Goal: Task Accomplishment & Management: Use online tool/utility

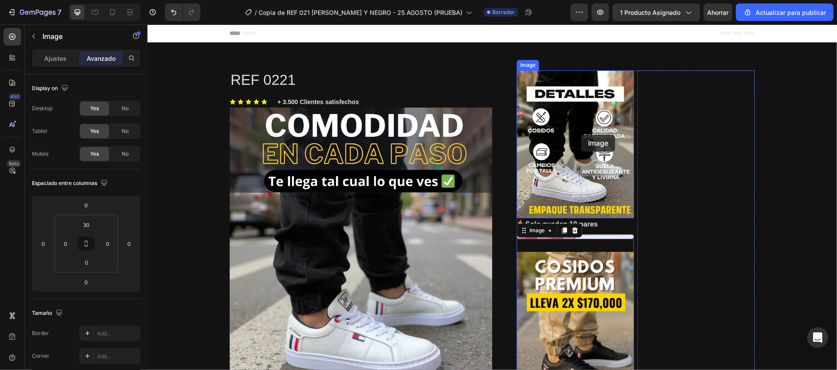
drag, startPoint x: 581, startPoint y: 320, endPoint x: 580, endPoint y: 134, distance: 185.8
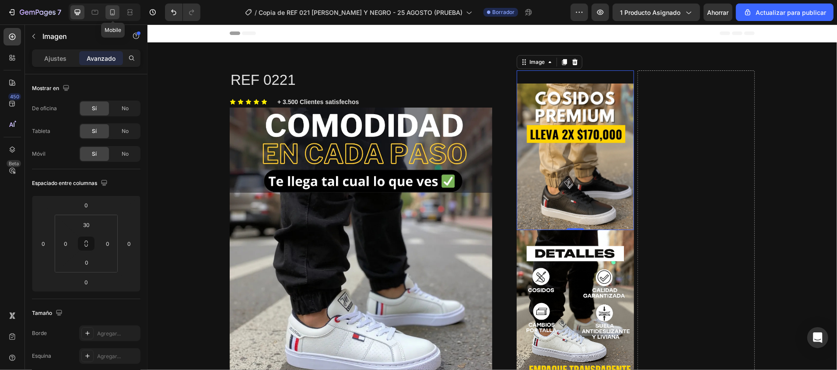
click at [108, 14] on icon at bounding box center [112, 12] width 9 height 9
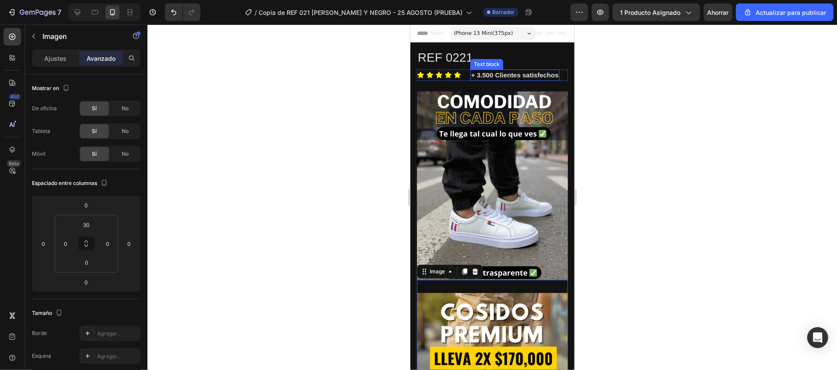
click at [497, 80] on p "+ 3.500 Clientes satisfechos" at bounding box center [514, 75] width 87 height 10
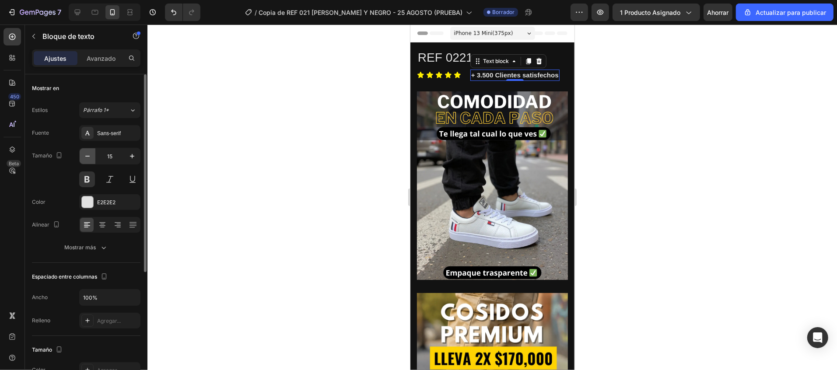
click at [88, 159] on icon "button" at bounding box center [87, 156] width 9 height 9
type input "14"
click at [641, 217] on div at bounding box center [491, 196] width 689 height 345
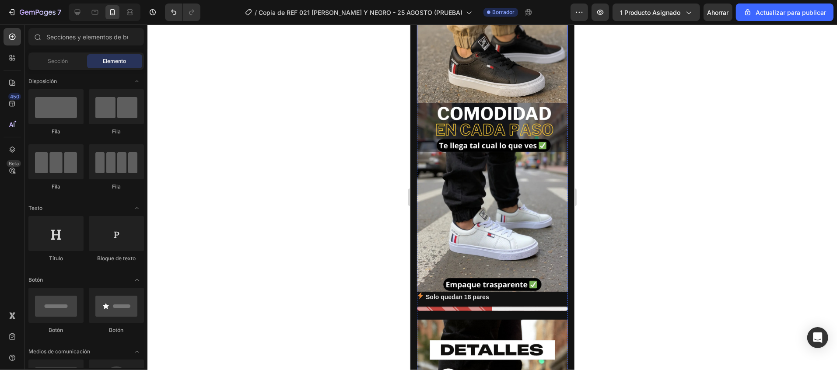
scroll to position [350, 0]
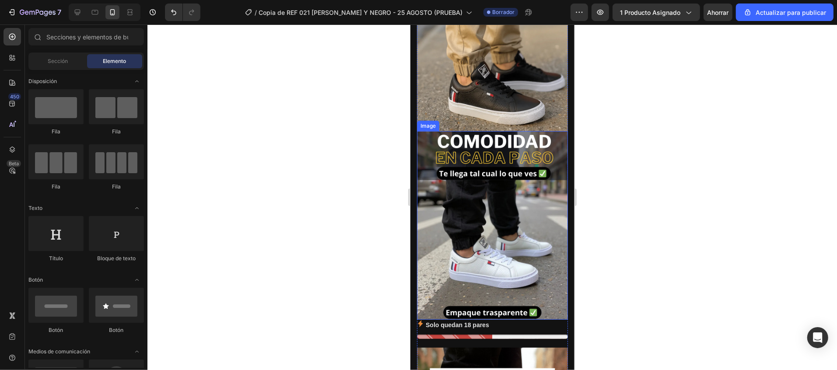
click at [469, 195] on img at bounding box center [491, 225] width 151 height 188
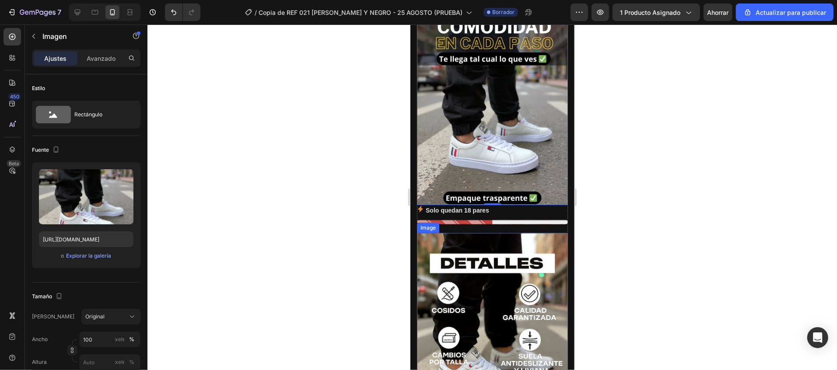
scroll to position [437, 0]
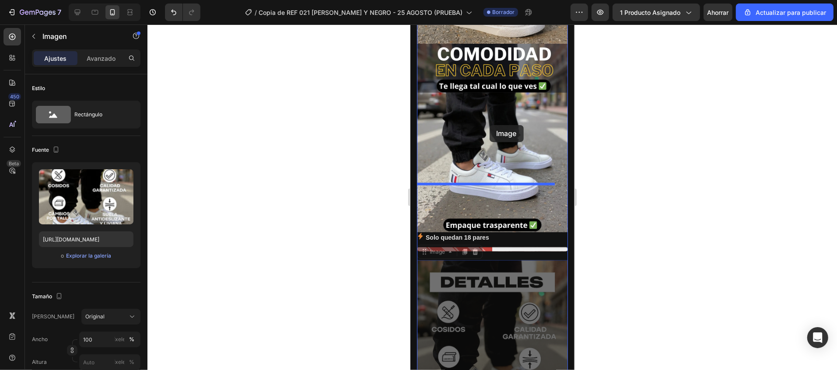
drag, startPoint x: 486, startPoint y: 274, endPoint x: 489, endPoint y: 125, distance: 149.1
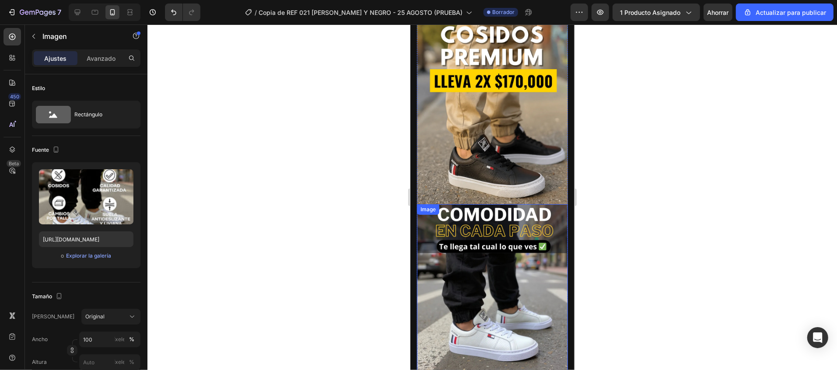
scroll to position [350, 0]
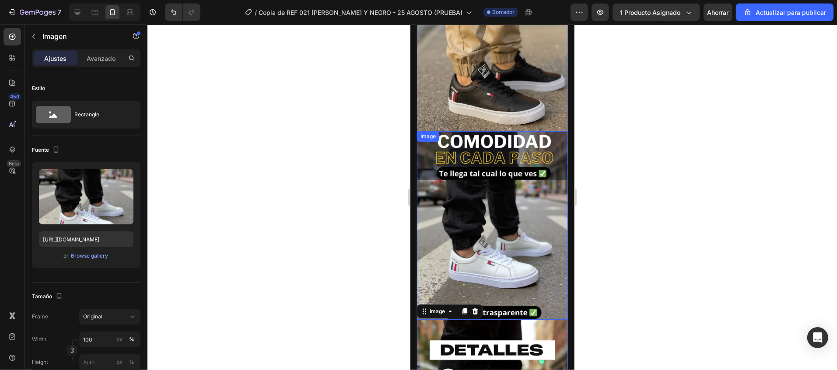
click at [494, 159] on img at bounding box center [491, 225] width 151 height 188
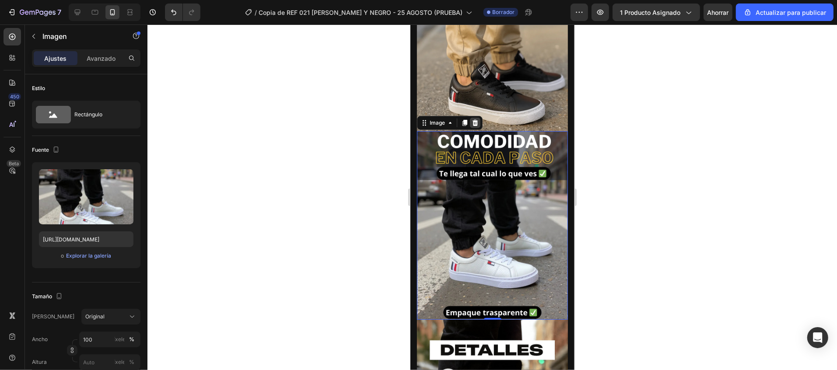
click at [474, 117] on div at bounding box center [474, 122] width 10 height 10
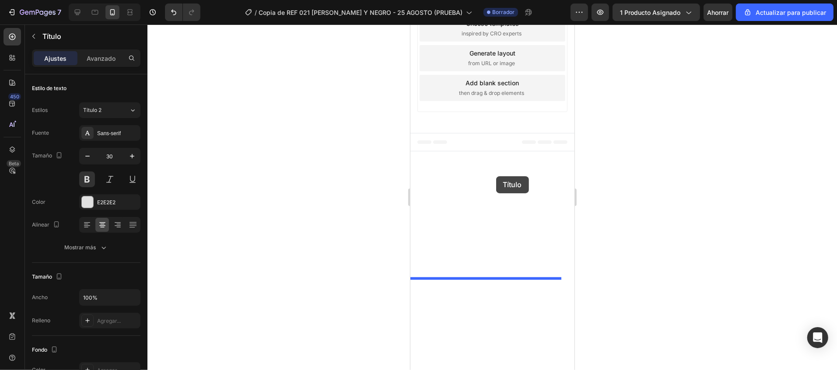
scroll to position [568, 0]
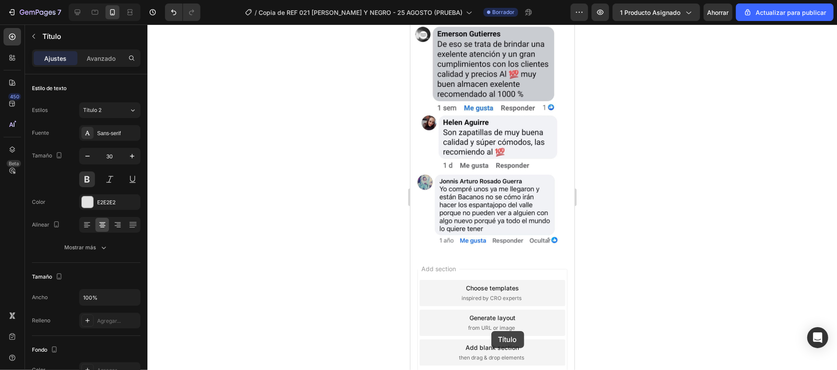
drag, startPoint x: 497, startPoint y: 239, endPoint x: 491, endPoint y: 331, distance: 92.0
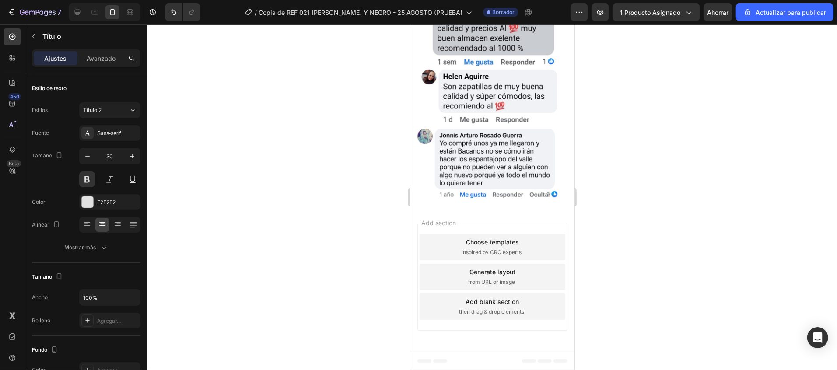
scroll to position [554, 0]
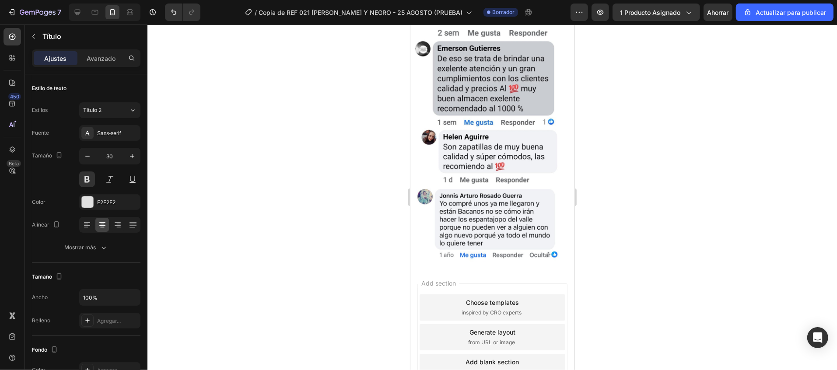
click at [546, 294] on div "Choose templates inspired by CRO experts" at bounding box center [492, 307] width 146 height 26
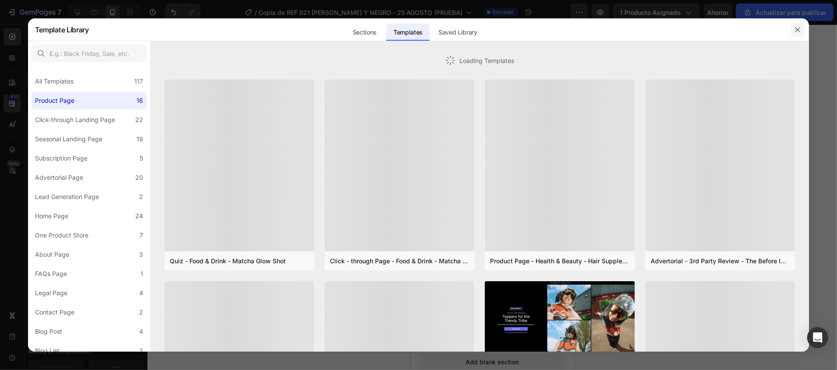
click at [794, 34] on button "button" at bounding box center [797, 30] width 14 height 14
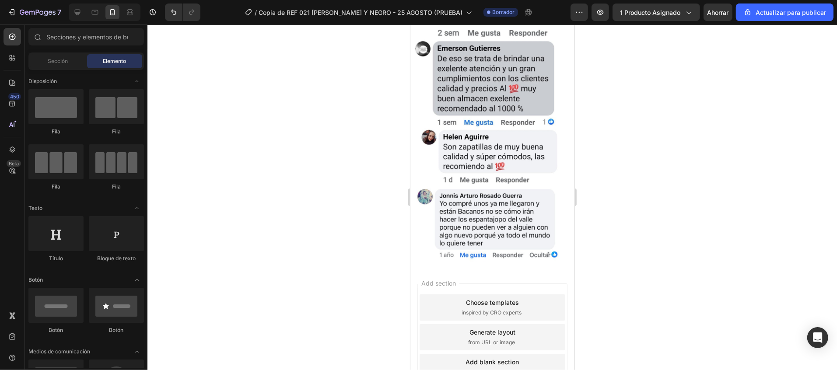
click at [543, 283] on div "Add section Choose templates inspired by CRO experts Generate layout from URL o…" at bounding box center [492, 337] width 150 height 108
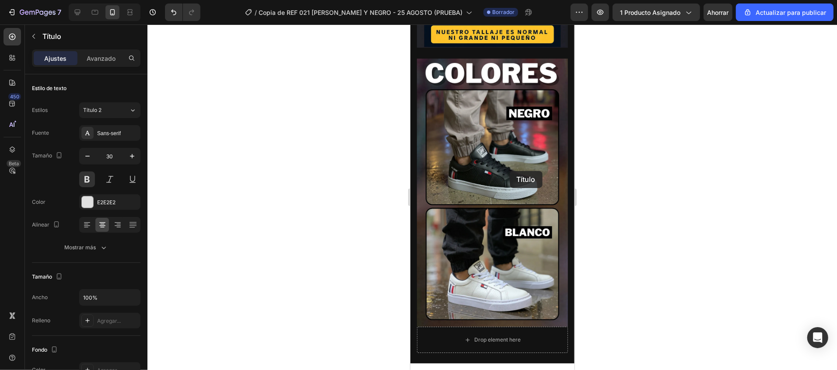
scroll to position [787, 0]
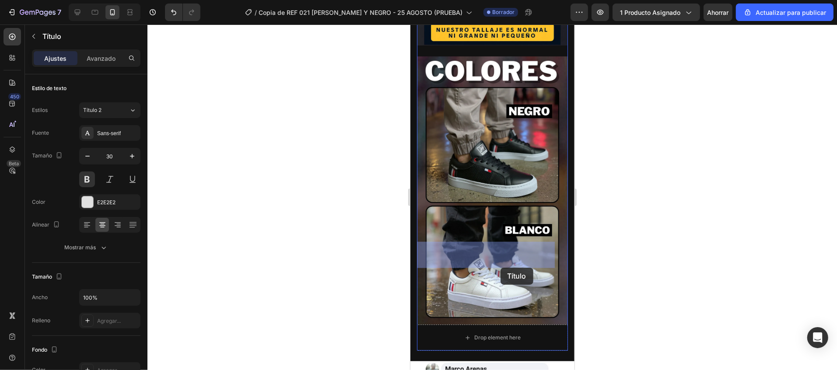
drag, startPoint x: 522, startPoint y: 280, endPoint x: 500, endPoint y: 267, distance: 25.3
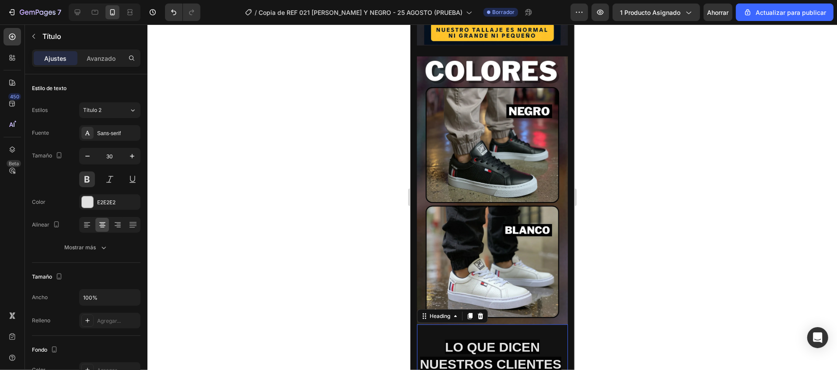
click at [655, 272] on div at bounding box center [491, 196] width 689 height 345
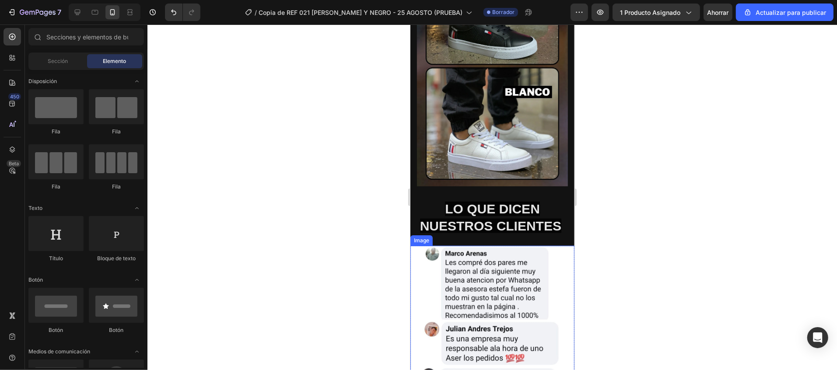
scroll to position [962, 0]
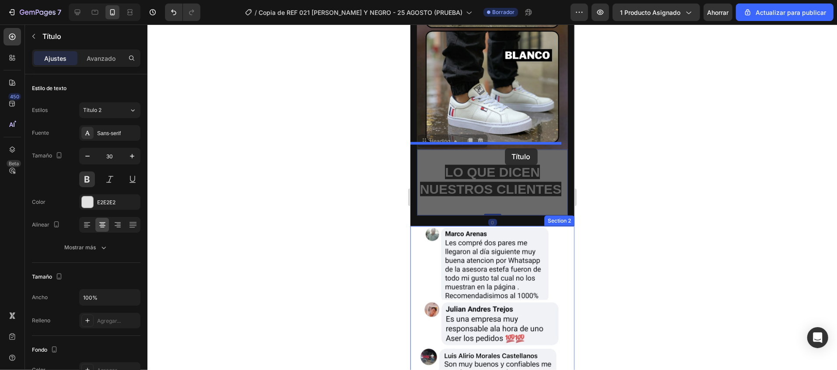
drag, startPoint x: 497, startPoint y: 96, endPoint x: 504, endPoint y: 148, distance: 52.5
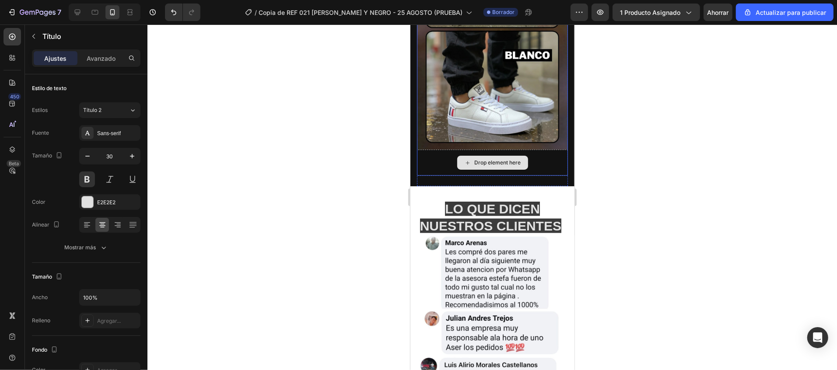
click at [542, 149] on div "Drop element here" at bounding box center [491, 162] width 151 height 26
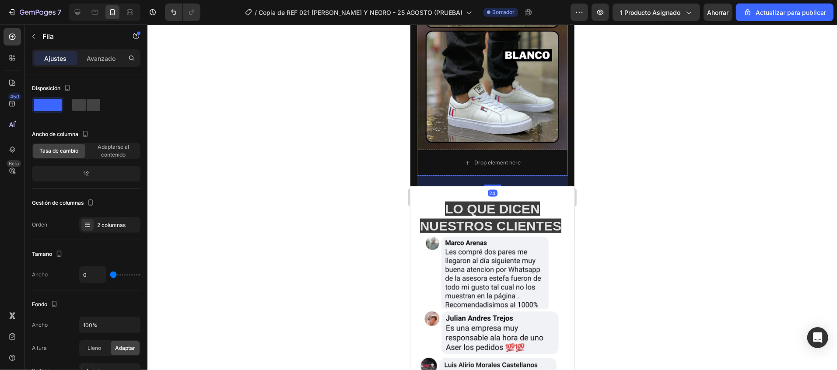
click at [622, 150] on div at bounding box center [491, 196] width 689 height 345
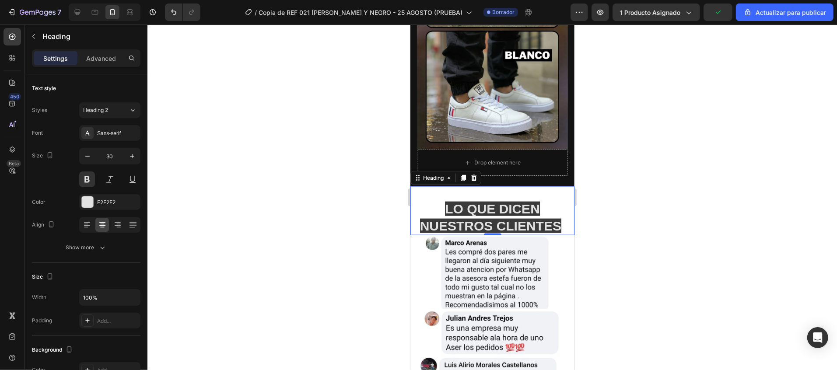
click at [522, 186] on div "LO QUE DICEN NUESTROS CLIENTES Heading 0" at bounding box center [492, 210] width 164 height 49
click at [109, 55] on font "Avanzado" at bounding box center [101, 58] width 29 height 7
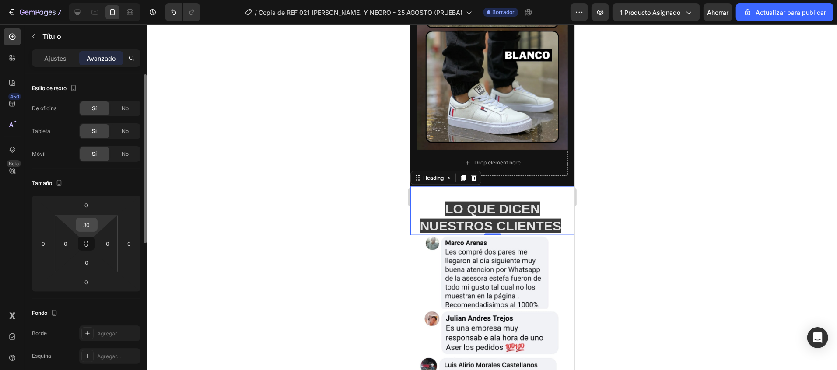
click at [89, 221] on input "30" at bounding box center [86, 224] width 17 height 13
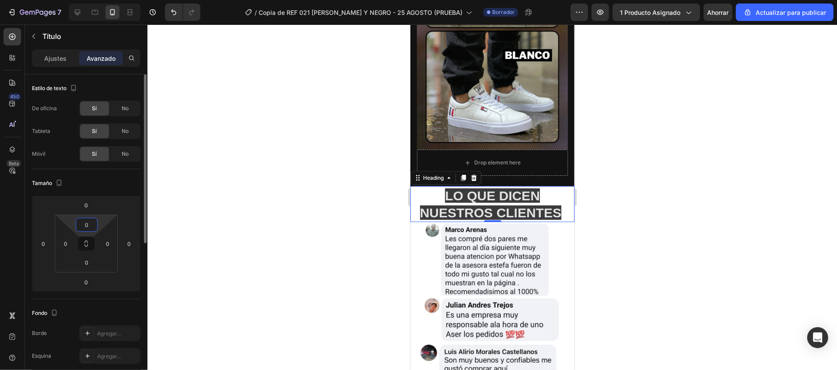
type input "00"
click at [641, 273] on div at bounding box center [491, 196] width 689 height 345
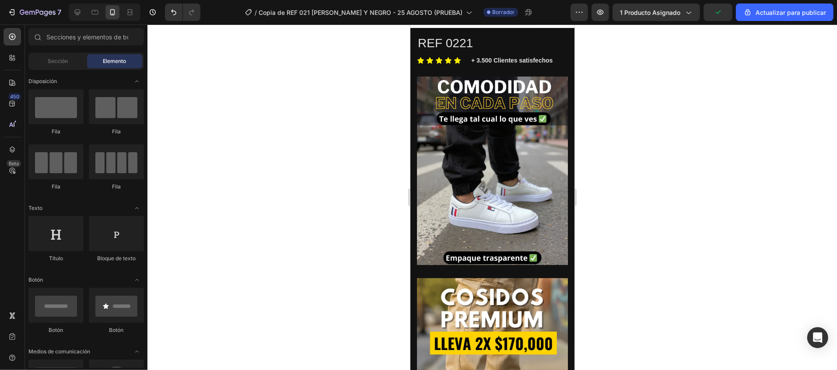
scroll to position [0, 0]
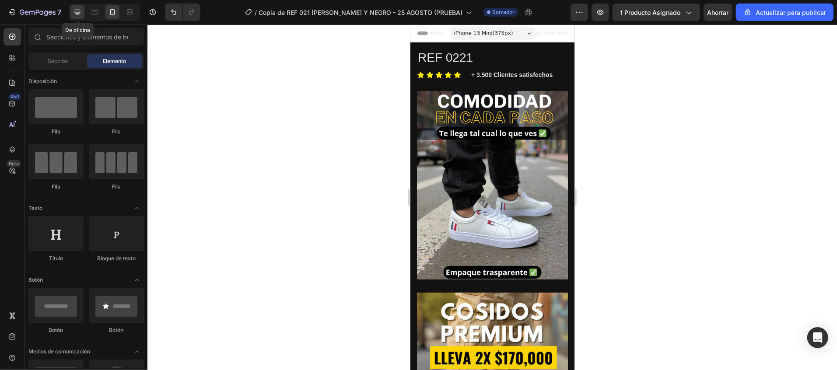
click at [80, 10] on icon at bounding box center [77, 12] width 9 height 9
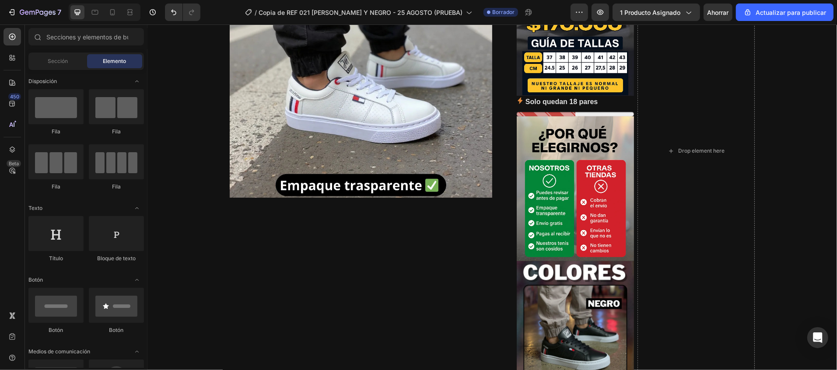
scroll to position [199, 0]
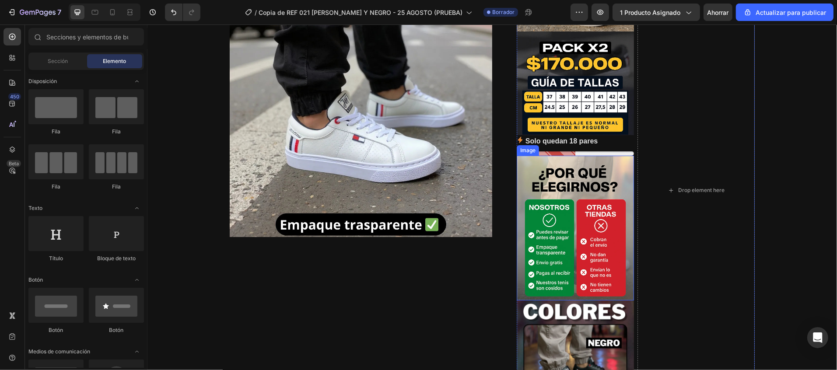
click at [586, 168] on img at bounding box center [574, 227] width 117 height 145
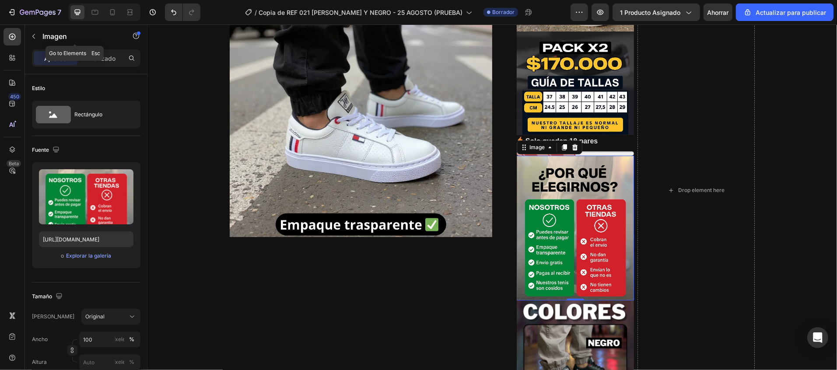
click at [101, 49] on div "Imagen" at bounding box center [75, 36] width 100 height 25
click at [104, 63] on div "Avanzado" at bounding box center [101, 58] width 44 height 14
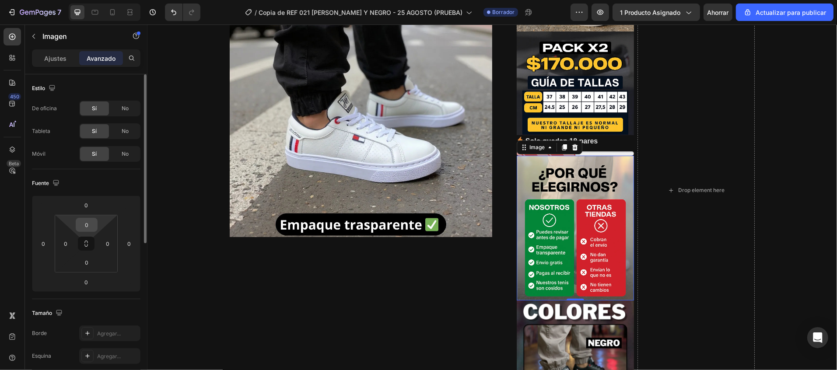
click at [91, 232] on div "0" at bounding box center [87, 225] width 22 height 14
click at [85, 230] on input "0" at bounding box center [86, 224] width 17 height 13
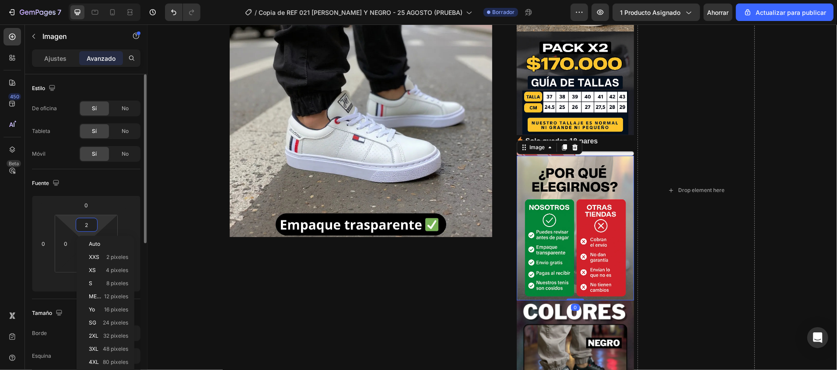
type input "20"
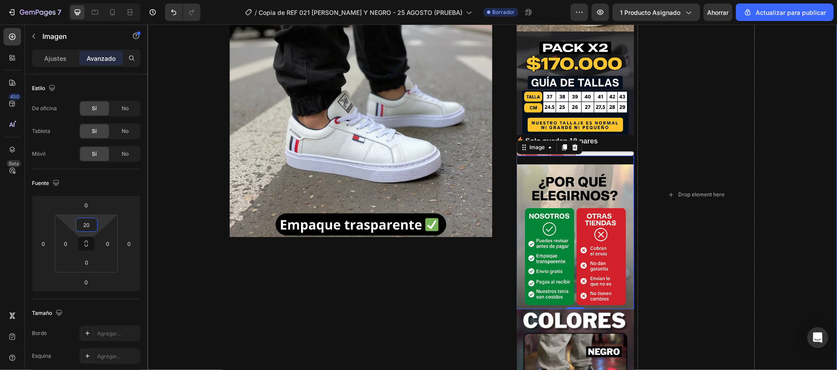
click at [775, 211] on div "REF 0221 Product Title Icon Icon Icon Icon Icon Icon List Hoz + 3.500 Clientes …" at bounding box center [491, 196] width 676 height 664
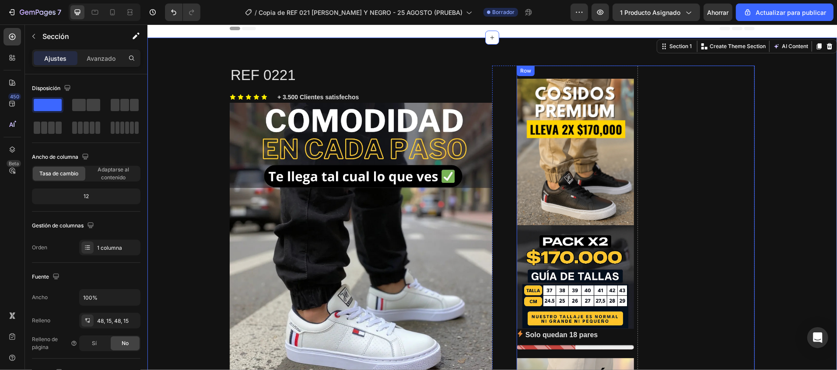
scroll to position [0, 0]
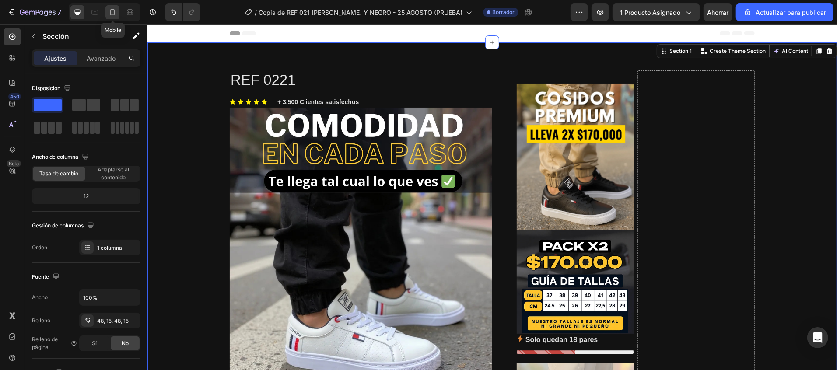
click at [108, 13] on div at bounding box center [112, 12] width 14 height 14
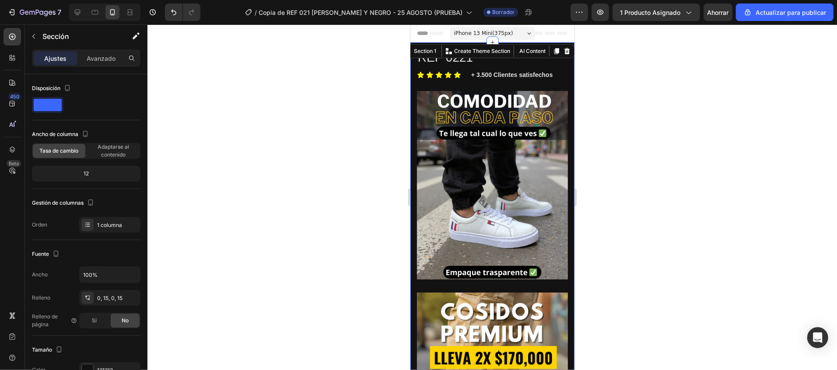
click at [637, 159] on div at bounding box center [491, 196] width 689 height 345
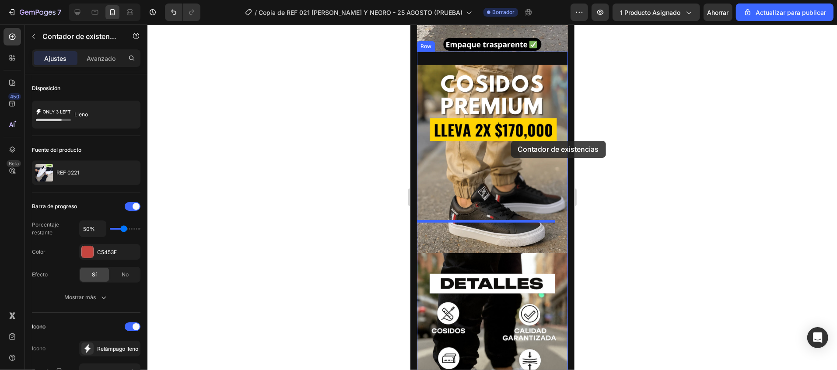
scroll to position [175, 0]
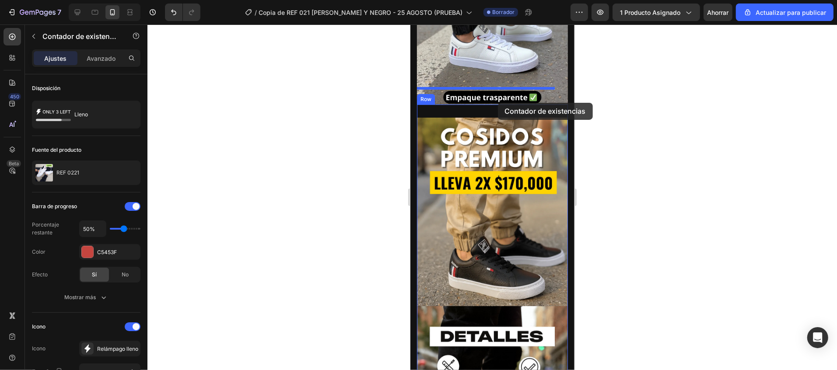
drag, startPoint x: 513, startPoint y: 279, endPoint x: 497, endPoint y: 102, distance: 177.4
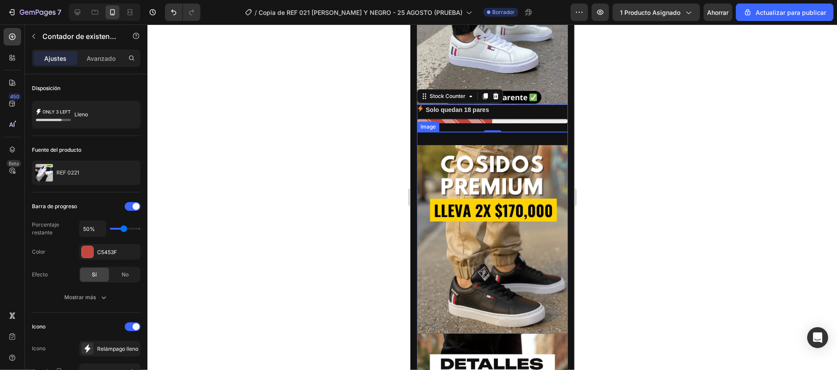
click at [508, 132] on div "Image" at bounding box center [491, 233] width 151 height 202
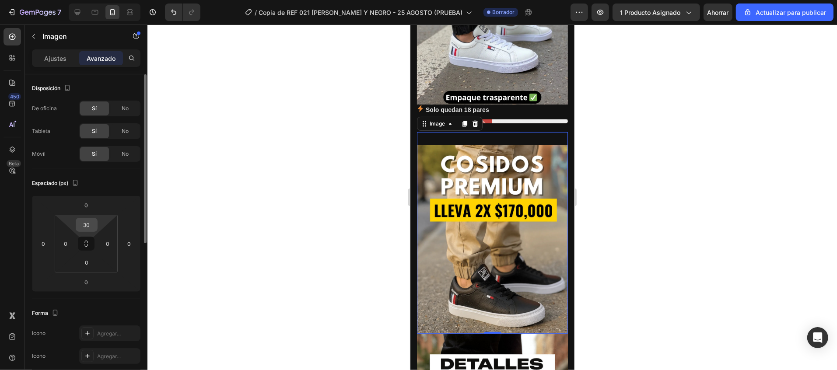
click at [93, 227] on input "30" at bounding box center [86, 224] width 17 height 13
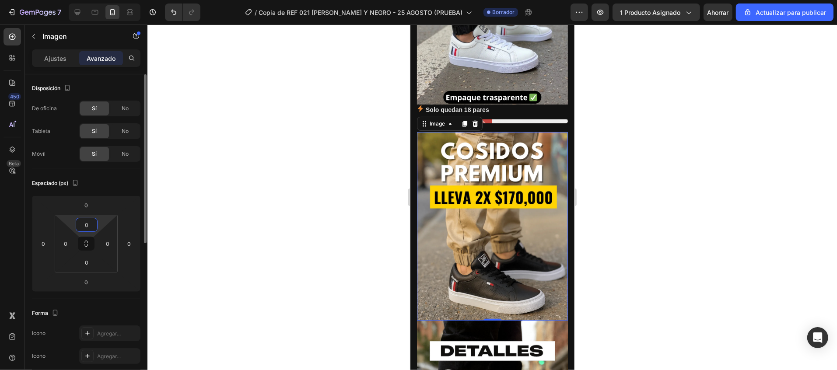
type input "00"
click at [674, 224] on div at bounding box center [491, 196] width 689 height 345
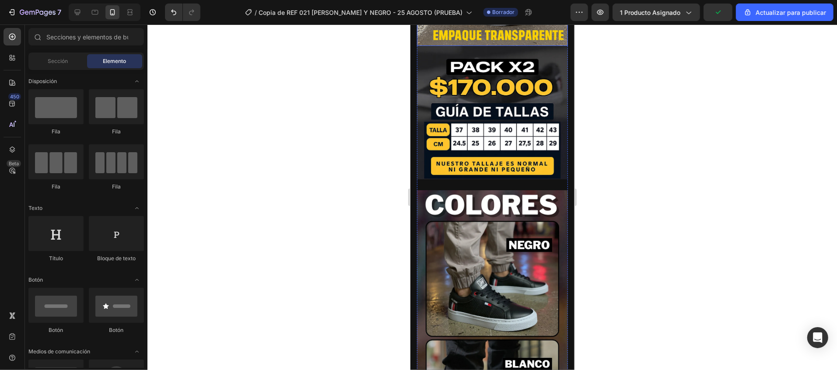
scroll to position [612, 0]
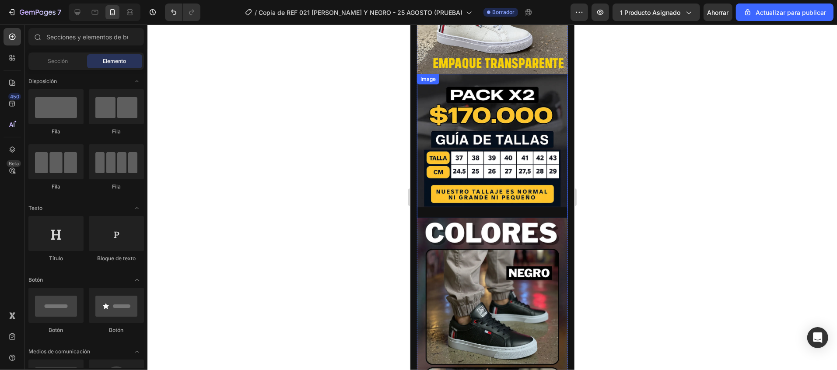
click at [489, 148] on div "Image" at bounding box center [491, 145] width 151 height 144
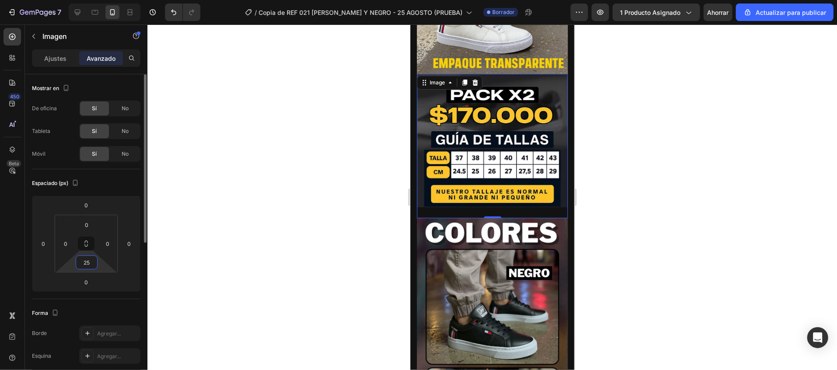
click at [94, 262] on input "25" at bounding box center [86, 262] width 17 height 13
click at [652, 223] on div at bounding box center [491, 196] width 689 height 345
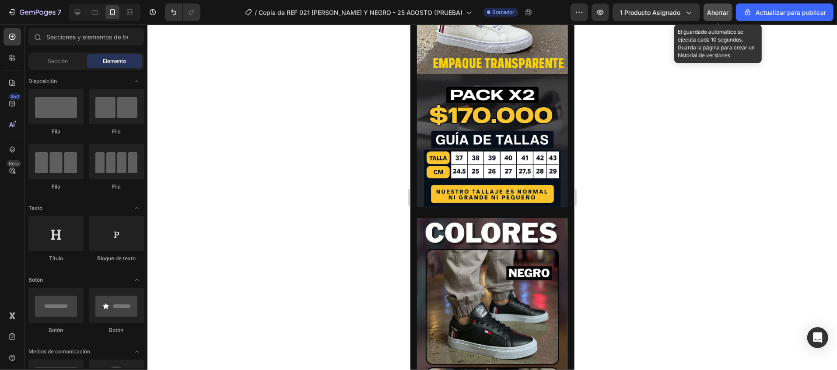
click at [717, 11] on font "Ahorrar" at bounding box center [717, 12] width 21 height 7
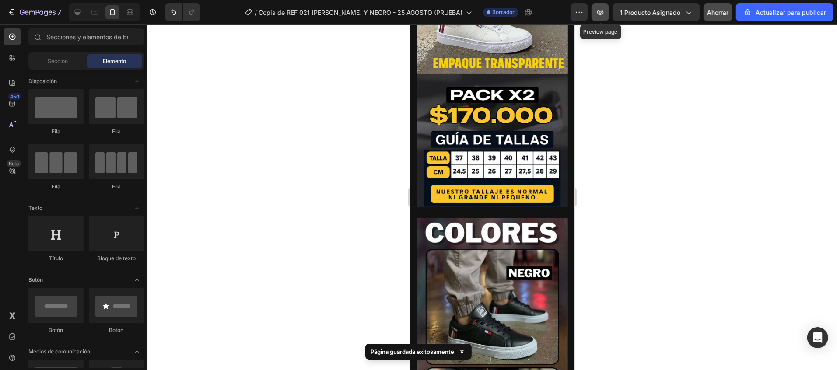
click at [596, 13] on icon "button" at bounding box center [600, 12] width 9 height 9
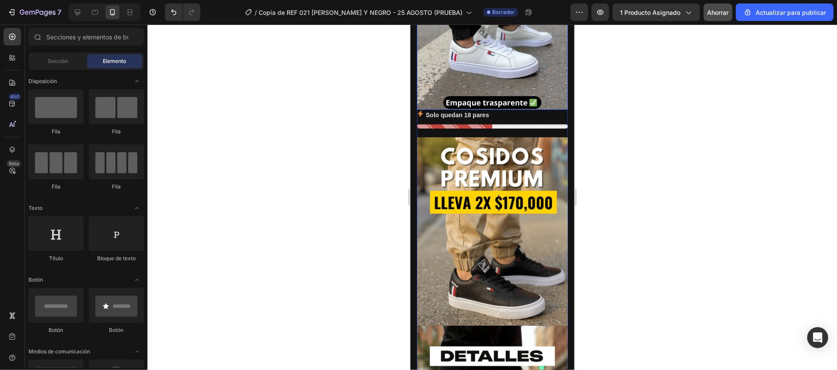
scroll to position [175, 0]
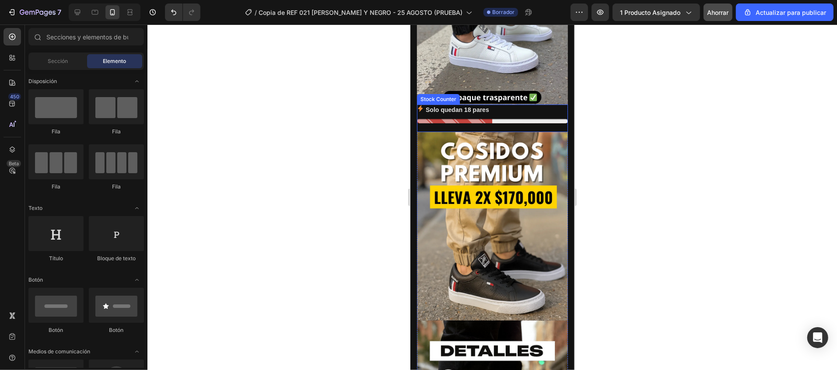
click at [525, 104] on div "Solo quedan 18 pares" at bounding box center [491, 109] width 151 height 11
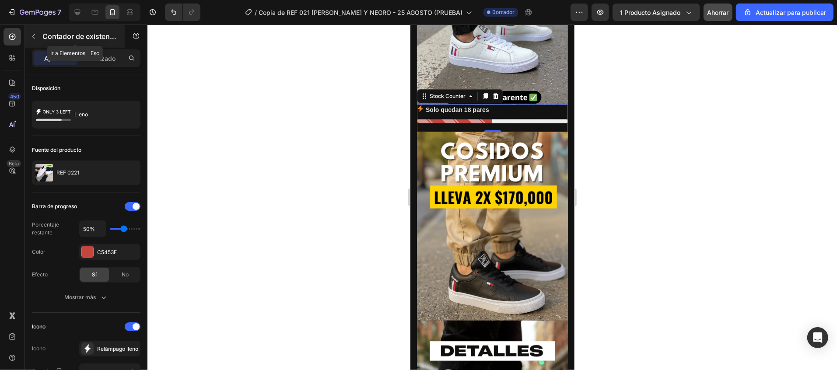
click at [46, 35] on font "Contador de existencias" at bounding box center [82, 36] width 81 height 9
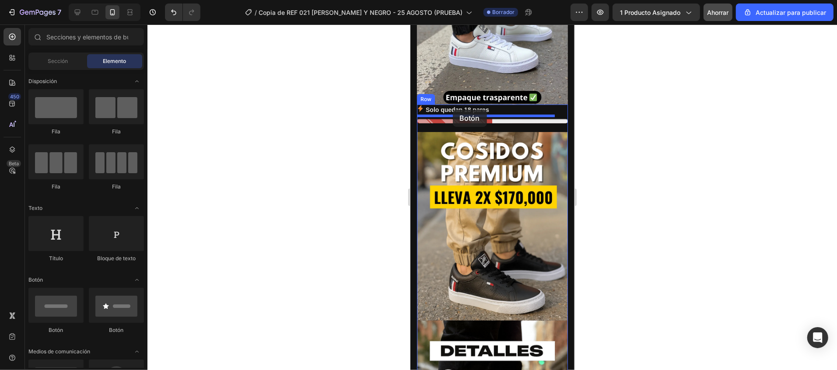
drag, startPoint x: 463, startPoint y: 167, endPoint x: 452, endPoint y: 109, distance: 58.2
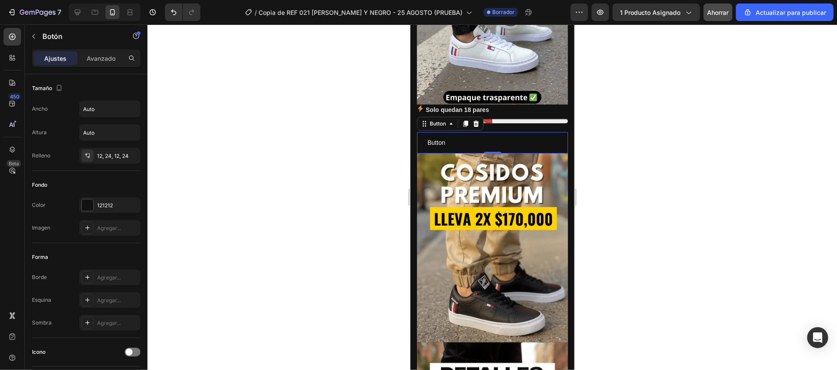
click at [457, 132] on div "Button Button 0" at bounding box center [491, 142] width 151 height 21
click at [489, 132] on div "Button Button 0" at bounding box center [491, 142] width 151 height 21
click at [85, 153] on icon at bounding box center [87, 155] width 7 height 7
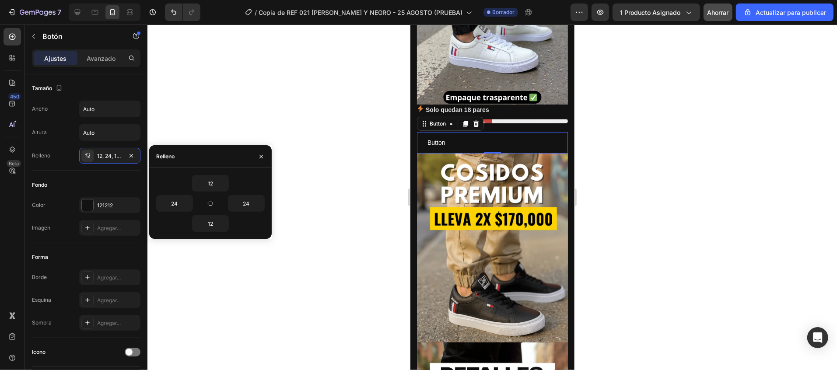
click at [230, 113] on div at bounding box center [491, 196] width 689 height 345
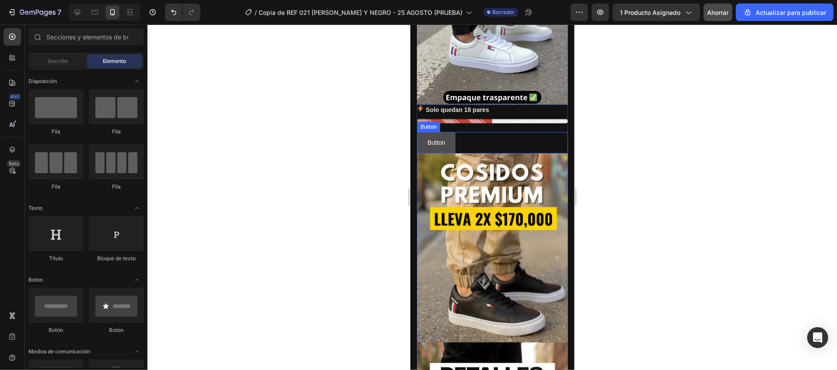
click at [449, 132] on button "Button" at bounding box center [435, 142] width 38 height 21
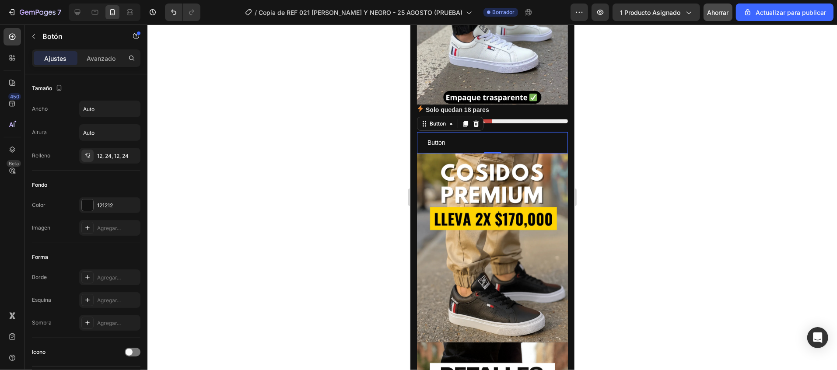
click at [471, 132] on div "Button Button 0" at bounding box center [491, 142] width 151 height 21
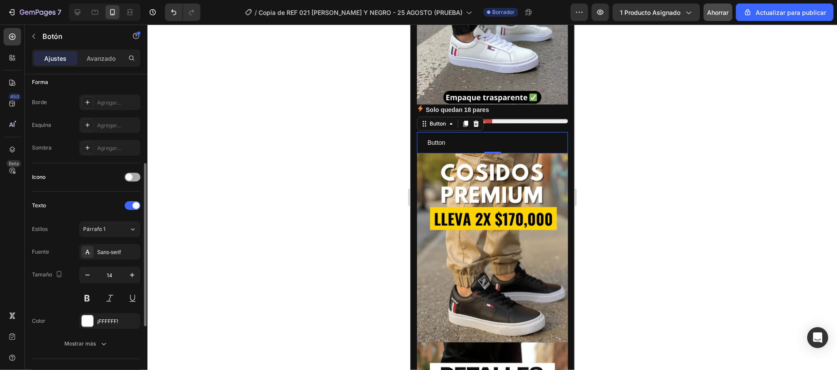
click at [137, 178] on div at bounding box center [133, 177] width 16 height 9
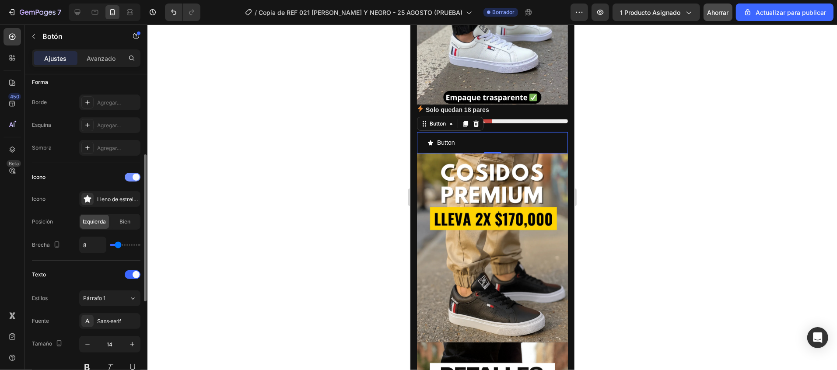
click at [134, 178] on span at bounding box center [135, 177] width 7 height 7
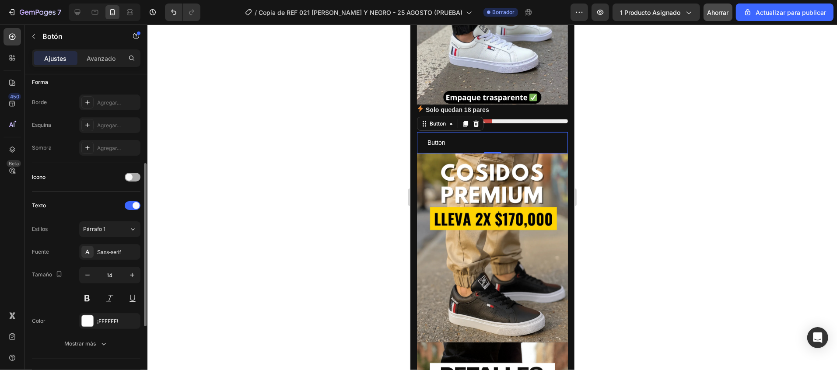
scroll to position [262, 0]
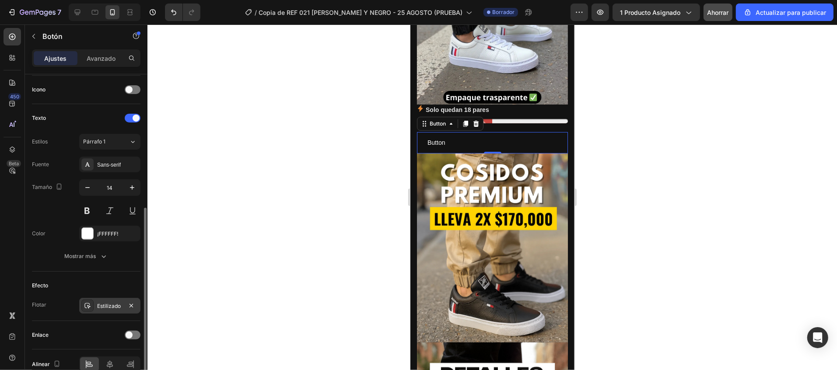
click at [116, 305] on font "Estilizado" at bounding box center [109, 306] width 24 height 7
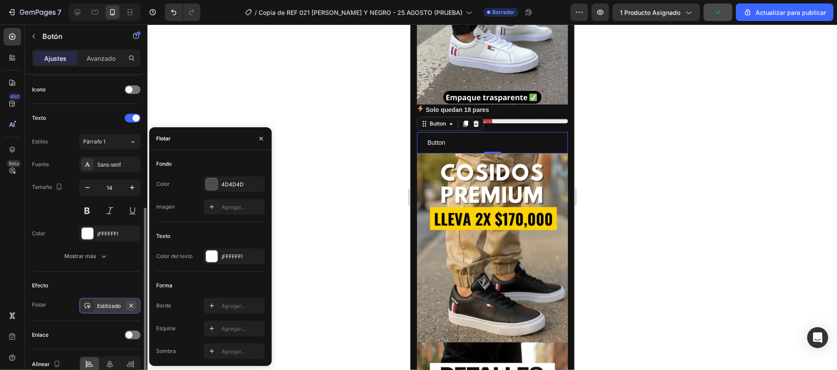
click at [131, 303] on button "button" at bounding box center [131, 305] width 10 height 10
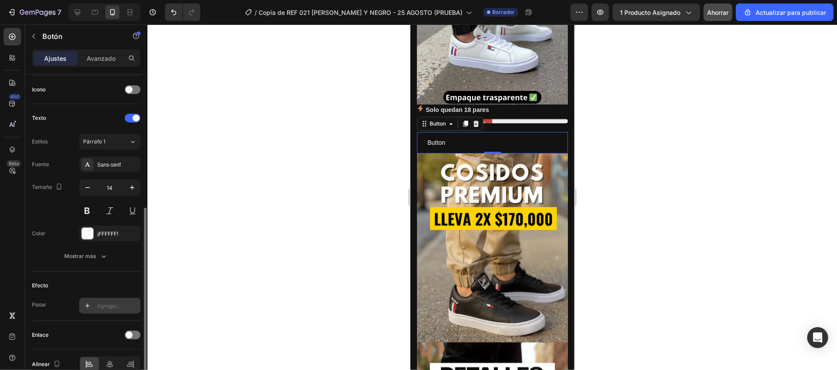
click at [84, 307] on icon at bounding box center [87, 305] width 7 height 7
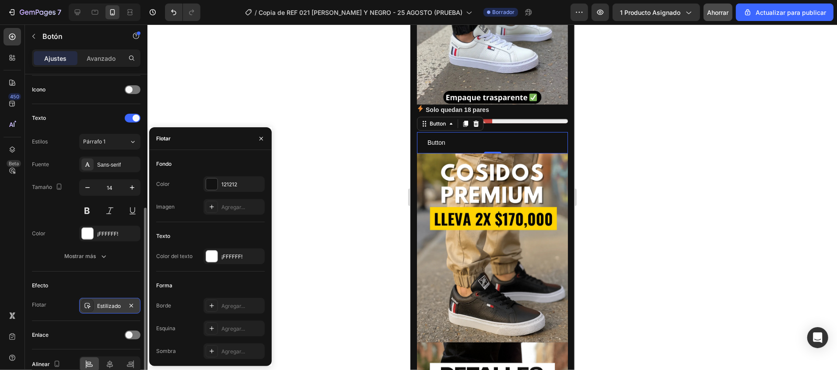
click at [113, 306] on font "Estilizado" at bounding box center [109, 306] width 24 height 7
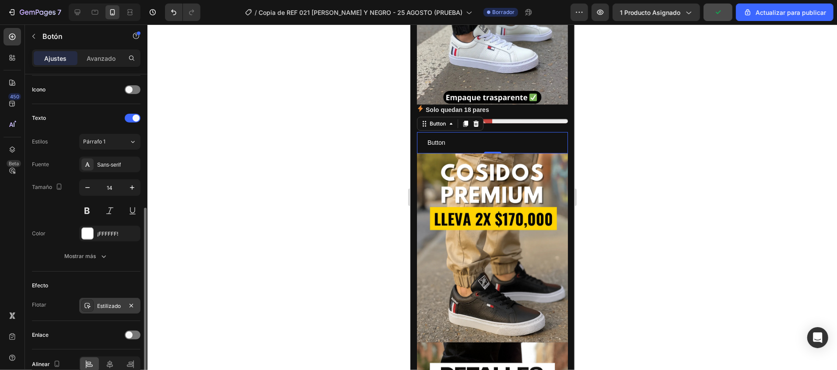
click at [113, 306] on font "Estilizado" at bounding box center [109, 306] width 24 height 7
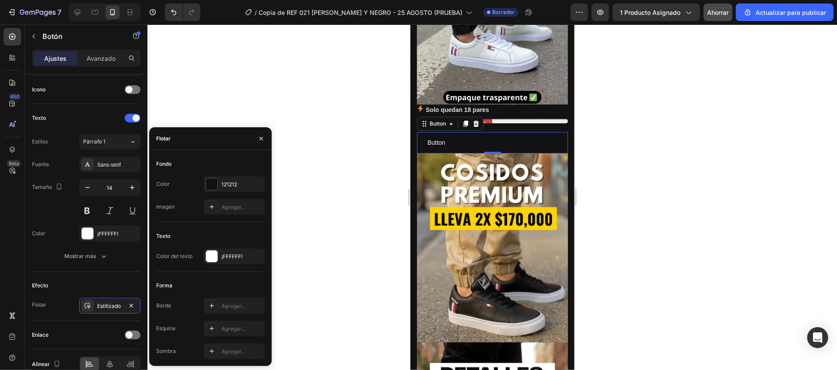
click at [88, 305] on icon at bounding box center [87, 306] width 6 height 6
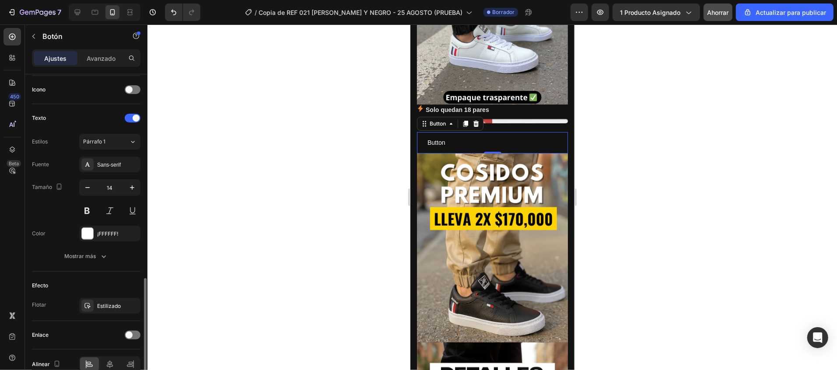
scroll to position [309, 0]
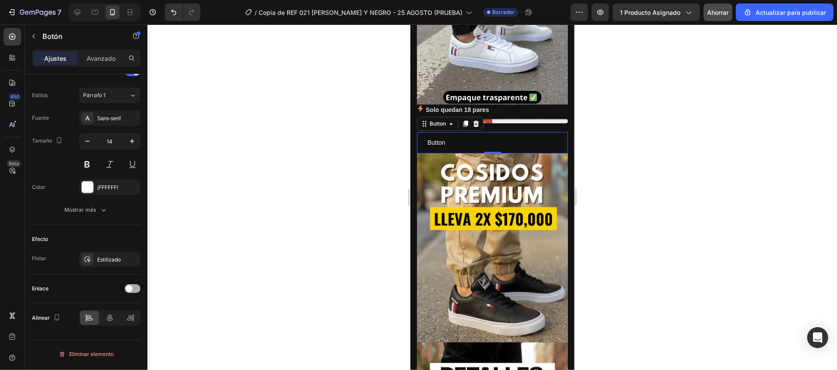
click at [137, 290] on div at bounding box center [133, 288] width 16 height 9
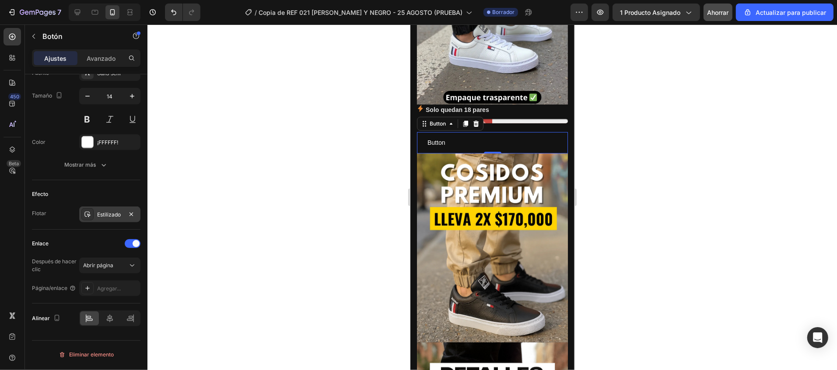
click at [88, 217] on icon at bounding box center [87, 214] width 7 height 7
click at [94, 166] on font "Mostrar más" at bounding box center [79, 164] width 31 height 7
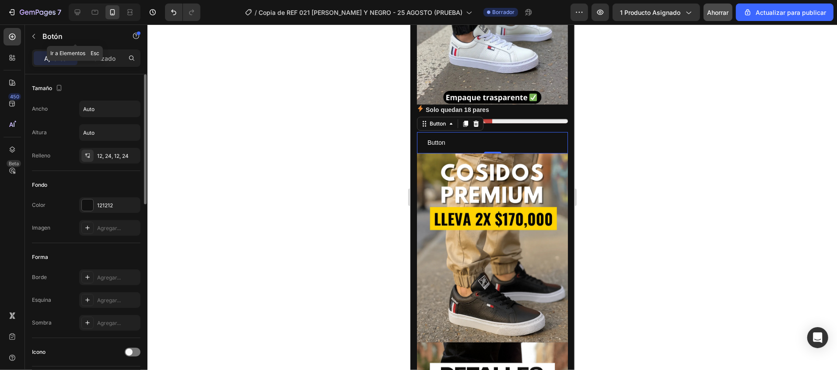
click at [39, 32] on div at bounding box center [34, 36] width 14 height 14
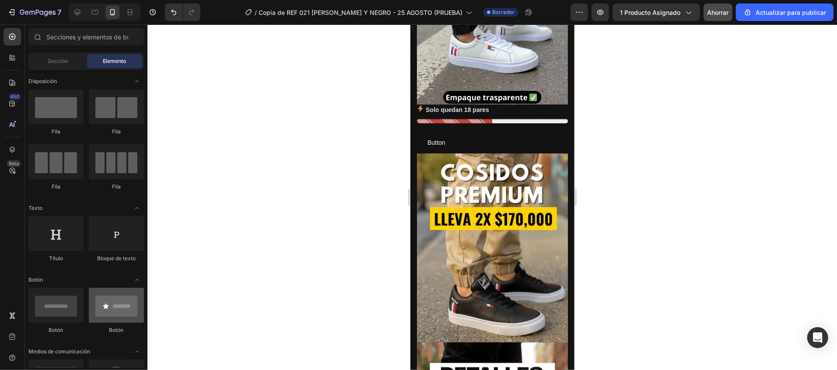
click at [108, 288] on div at bounding box center [116, 305] width 55 height 35
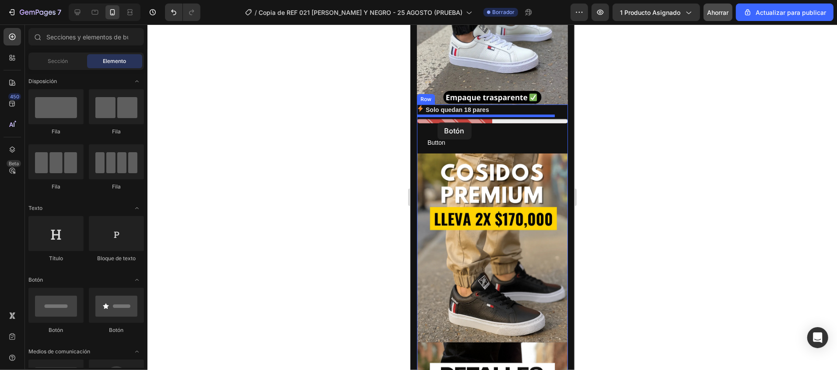
drag, startPoint x: 524, startPoint y: 156, endPoint x: 437, endPoint y: 122, distance: 93.9
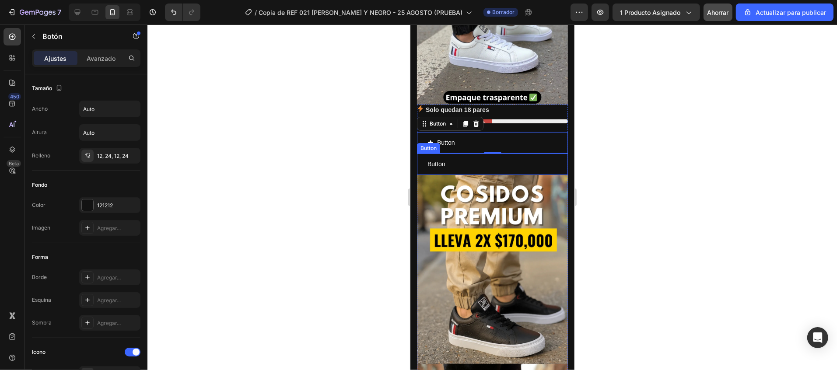
click at [475, 153] on div "Button Button" at bounding box center [491, 163] width 151 height 21
click at [476, 141] on icon at bounding box center [475, 144] width 7 height 7
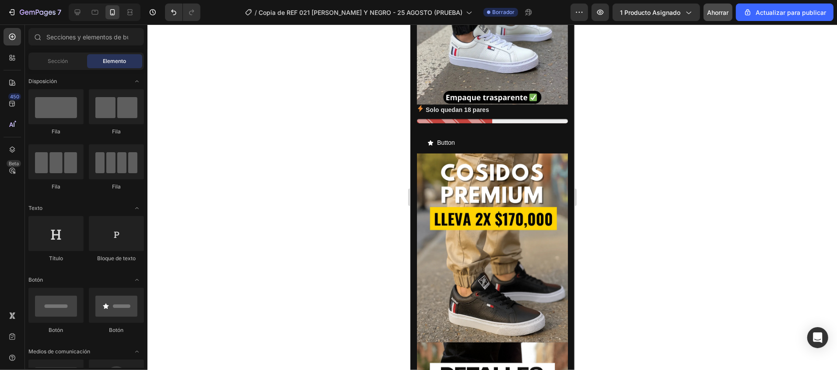
click at [476, 132] on div "Button Button" at bounding box center [491, 142] width 151 height 21
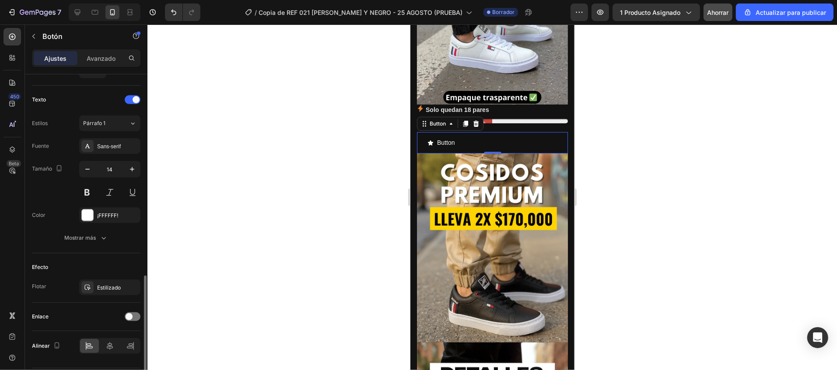
scroll to position [378, 0]
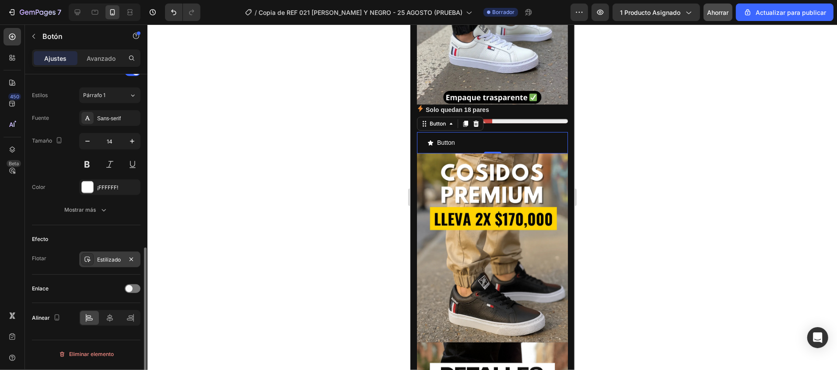
click at [92, 260] on div at bounding box center [87, 259] width 12 height 12
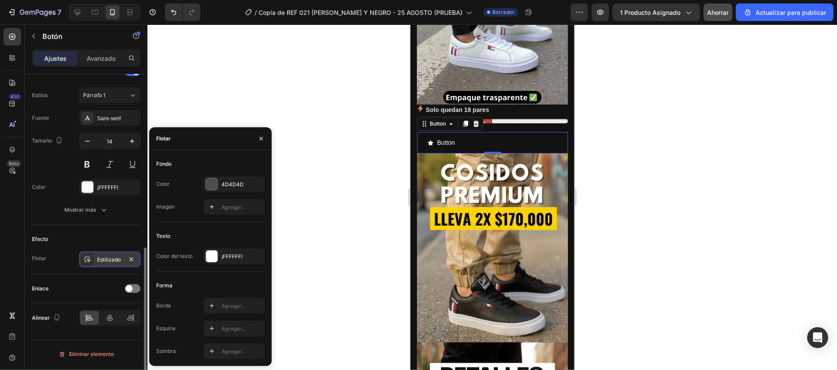
click at [86, 260] on icon at bounding box center [87, 259] width 7 height 7
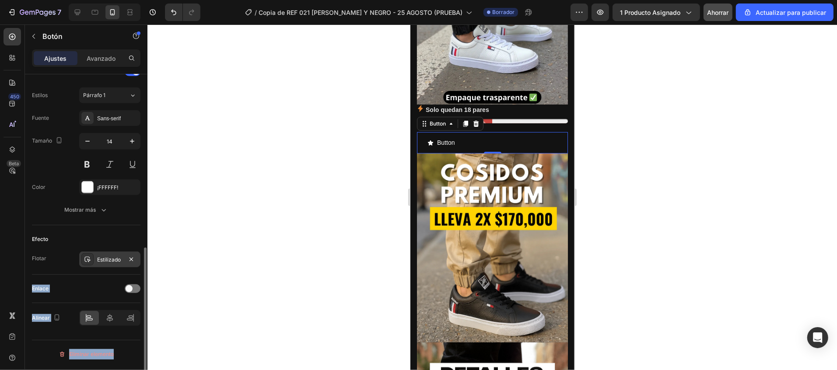
drag, startPoint x: 86, startPoint y: 260, endPoint x: 126, endPoint y: 256, distance: 40.0
click at [155, 0] on div "7 / Copia de REF 021 [PERSON_NAME] Y NEGRO - 25 AGOSTO (PRUEBA) Borrador Avance…" at bounding box center [418, 0] width 837 height 0
click at [114, 260] on font "Estilizado" at bounding box center [109, 259] width 24 height 7
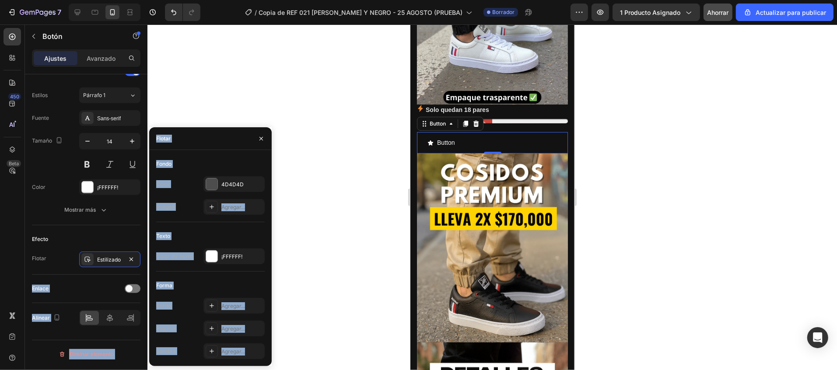
drag, startPoint x: 114, startPoint y: 260, endPoint x: 169, endPoint y: 254, distance: 55.0
click at [147, 254] on div "450 Beta Sections(18) Elementos(84) Sección Elemento Sección de héroes Detalle …" at bounding box center [73, 196] width 147 height 345
click at [105, 262] on font "Estilizado" at bounding box center [109, 259] width 24 height 7
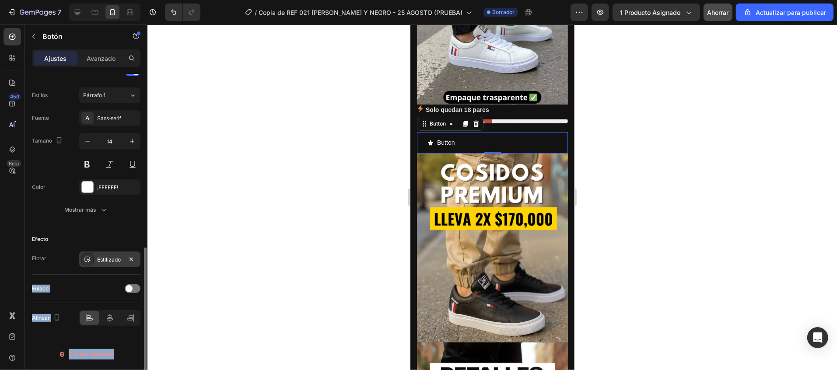
click at [105, 262] on font "Estilizado" at bounding box center [109, 259] width 24 height 7
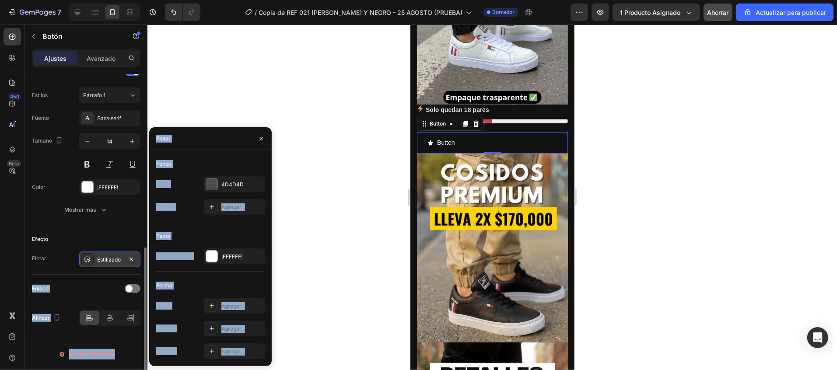
click at [105, 262] on font "Estilizado" at bounding box center [109, 259] width 24 height 7
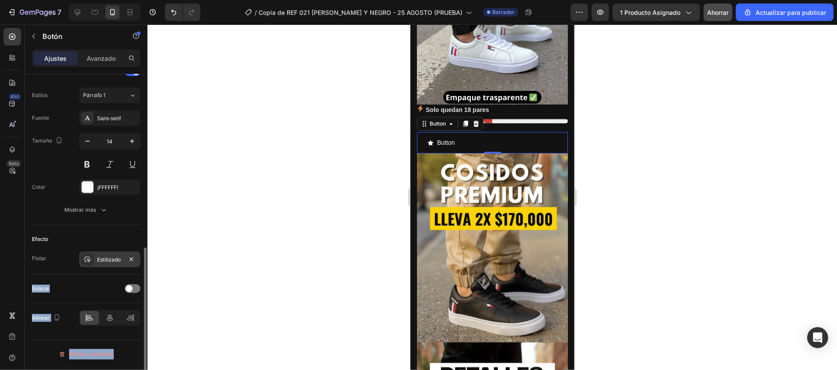
click at [105, 262] on font "Estilizado" at bounding box center [109, 259] width 24 height 7
click at [111, 321] on icon at bounding box center [109, 318] width 9 height 9
click at [109, 262] on font "Estilizado" at bounding box center [109, 259] width 24 height 7
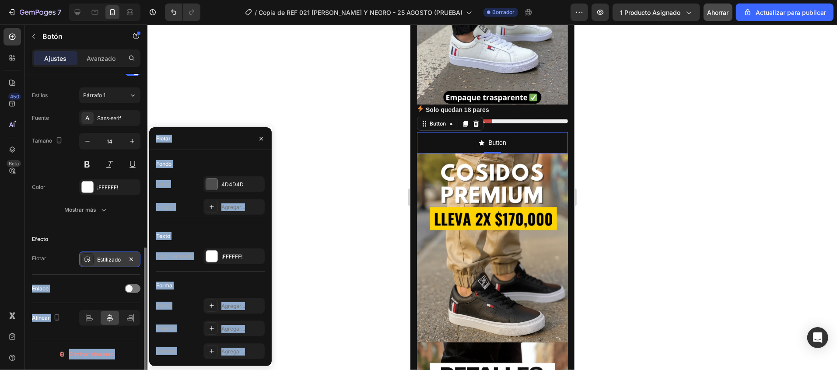
click at [109, 262] on font "Estilizado" at bounding box center [109, 259] width 24 height 7
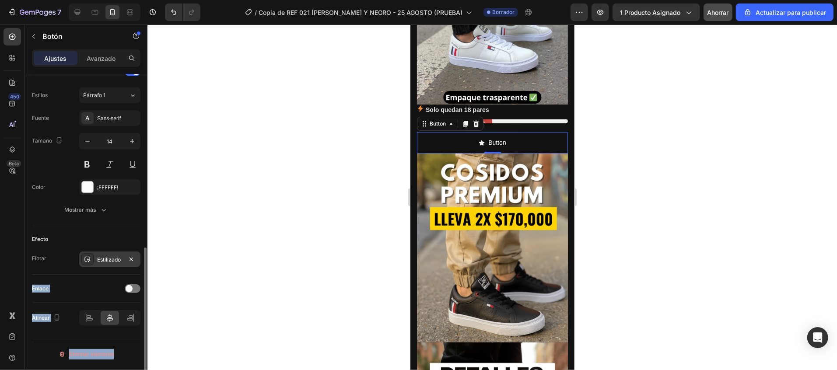
click at [109, 262] on font "Estilizado" at bounding box center [109, 259] width 24 height 7
click at [94, 212] on font "Mostrar más" at bounding box center [79, 209] width 31 height 7
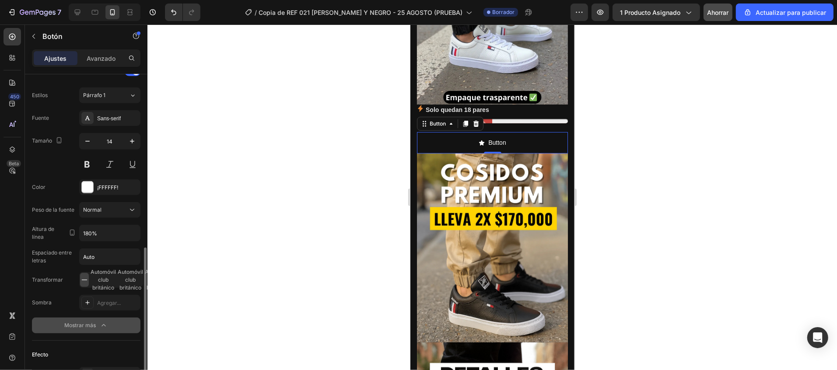
click at [98, 329] on div "Mostrar más" at bounding box center [86, 325] width 44 height 9
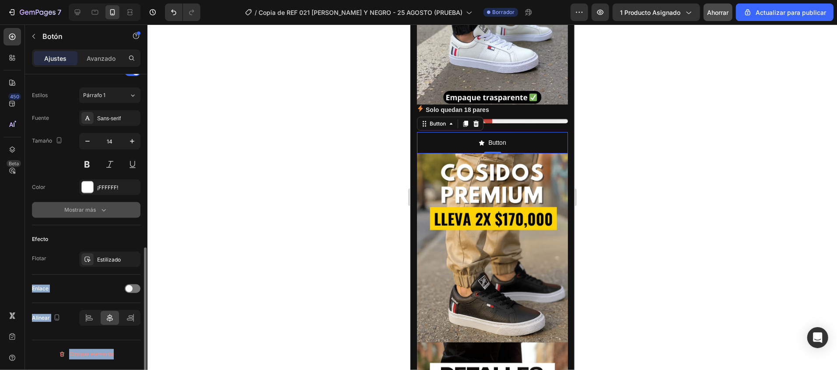
click at [88, 213] on font "Mostrar más" at bounding box center [79, 209] width 31 height 7
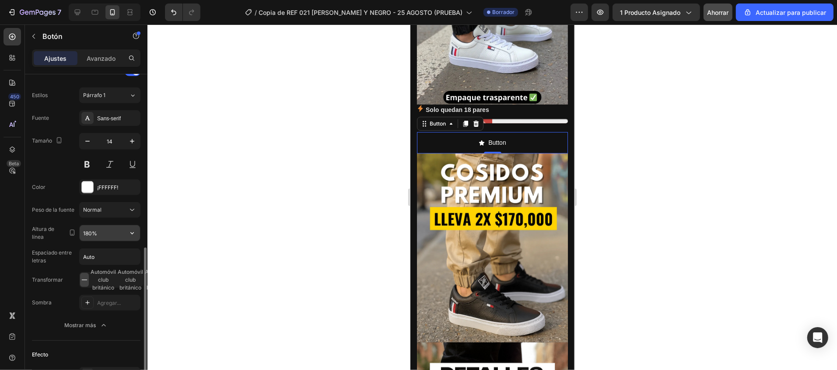
scroll to position [494, 0]
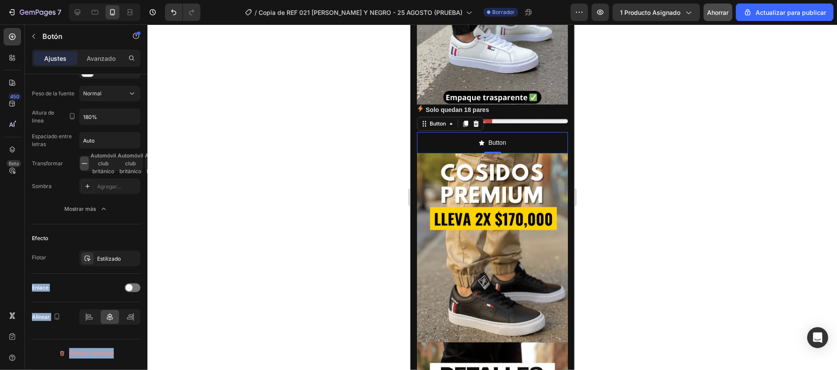
click at [208, 248] on div at bounding box center [491, 196] width 689 height 345
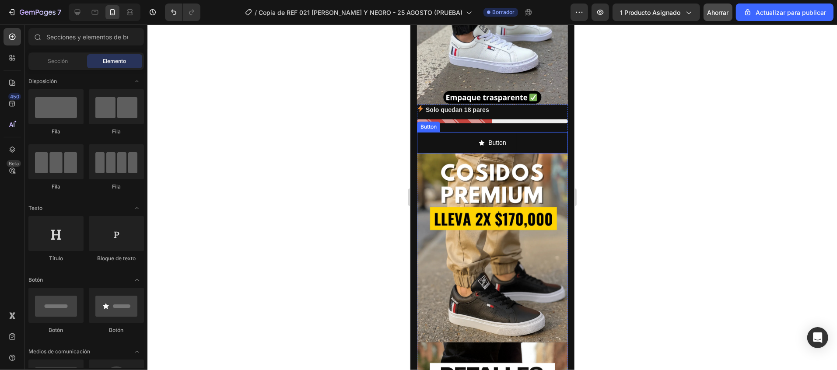
click at [535, 132] on div "Button Button" at bounding box center [491, 142] width 151 height 21
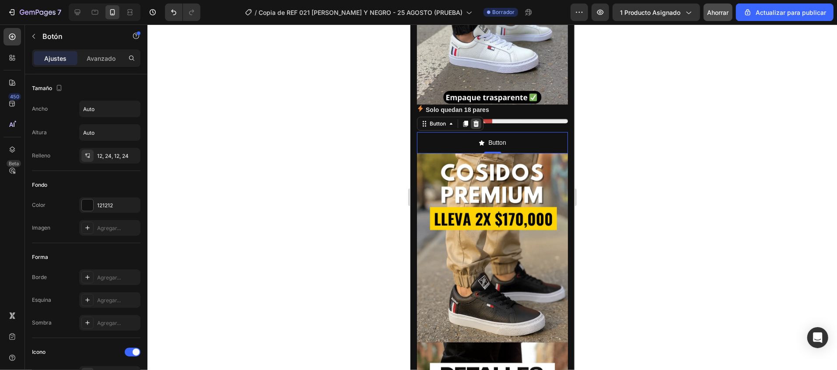
click at [472, 120] on icon at bounding box center [475, 123] width 7 height 7
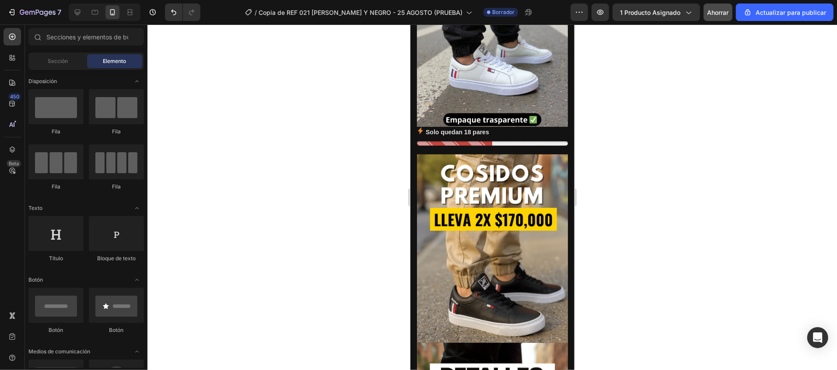
scroll to position [0, 0]
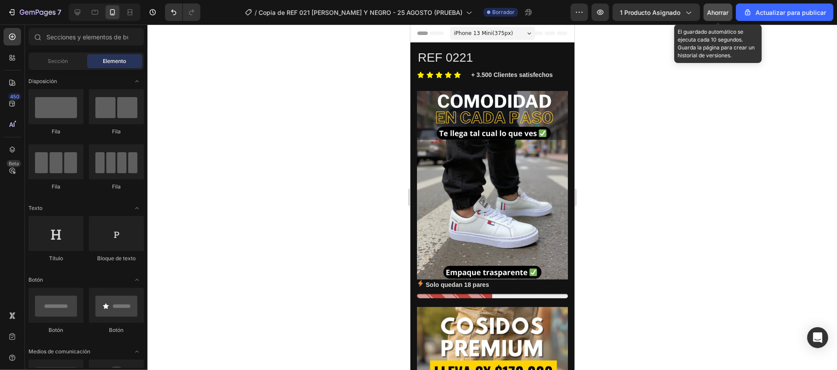
click at [715, 15] on font "Ahorrar" at bounding box center [717, 12] width 21 height 7
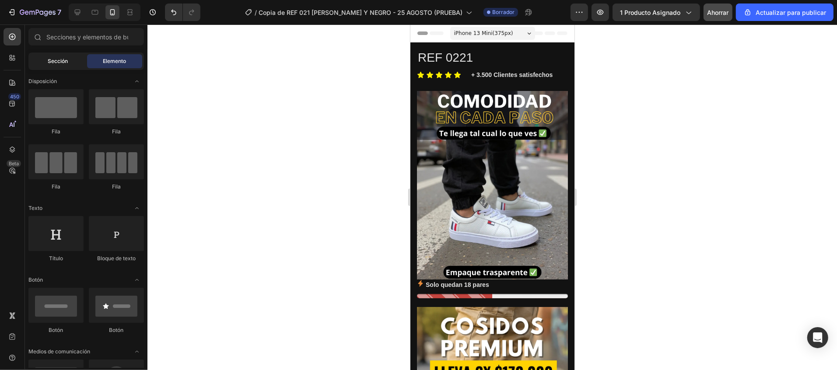
click at [64, 63] on font "Sección" at bounding box center [58, 61] width 20 height 7
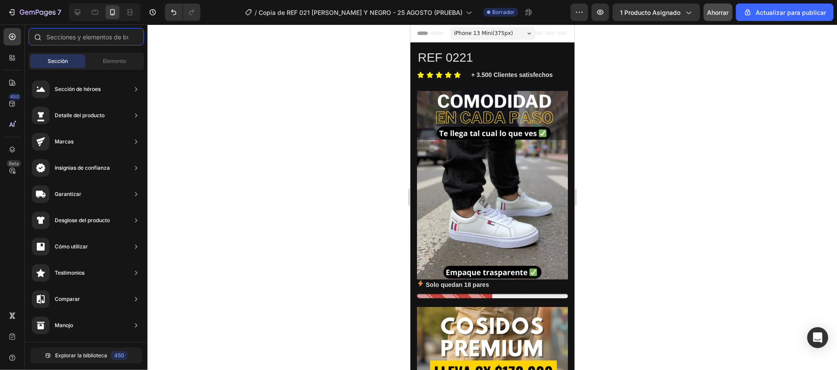
click at [76, 35] on input "text" at bounding box center [85, 36] width 115 height 17
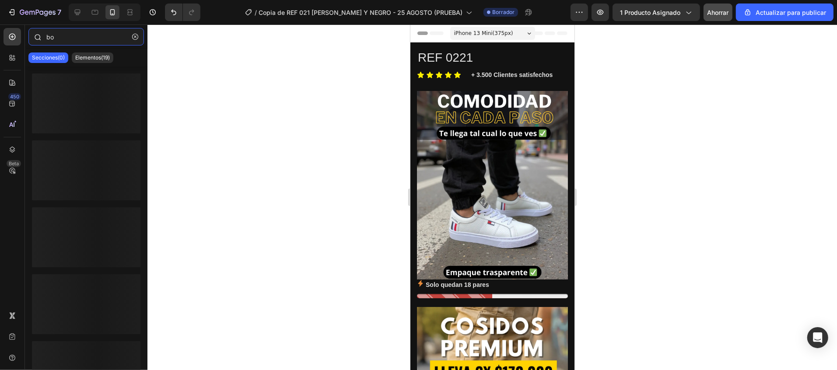
type input "b"
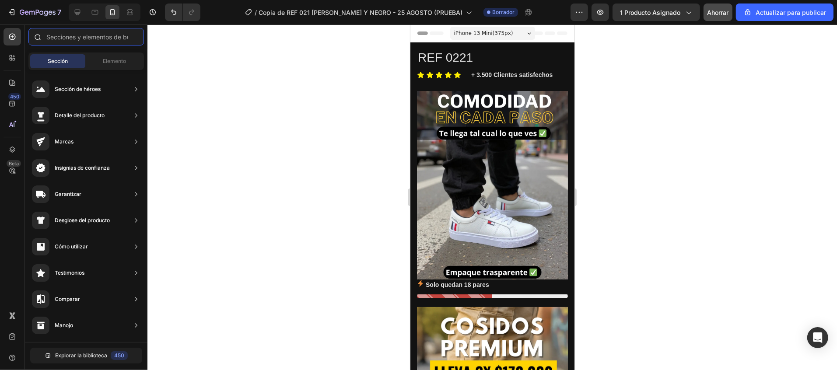
click at [76, 38] on input "text" at bounding box center [85, 36] width 115 height 17
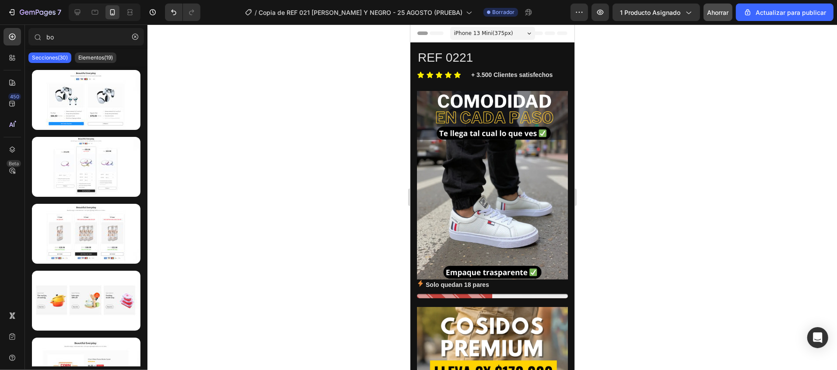
click at [99, 52] on div "Secciones(30) Elementos(19)" at bounding box center [86, 57] width 122 height 17
click at [101, 54] on font "Elementos(19)" at bounding box center [95, 57] width 35 height 7
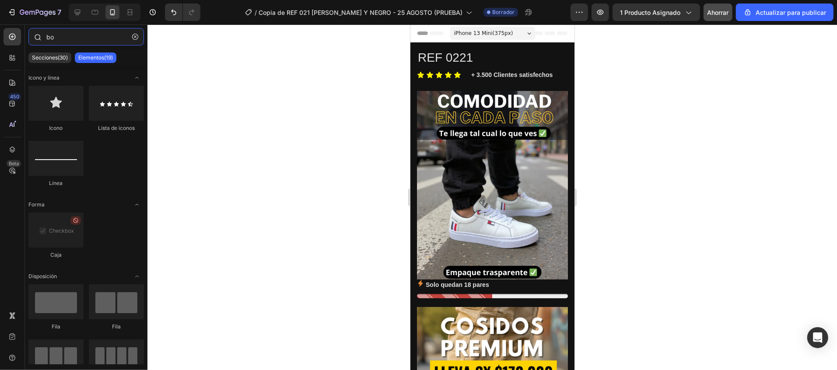
click at [82, 28] on input "bo" at bounding box center [85, 36] width 115 height 17
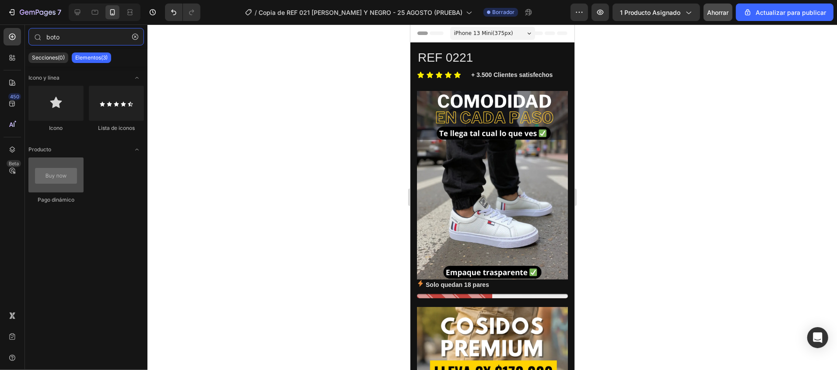
type input "boto"
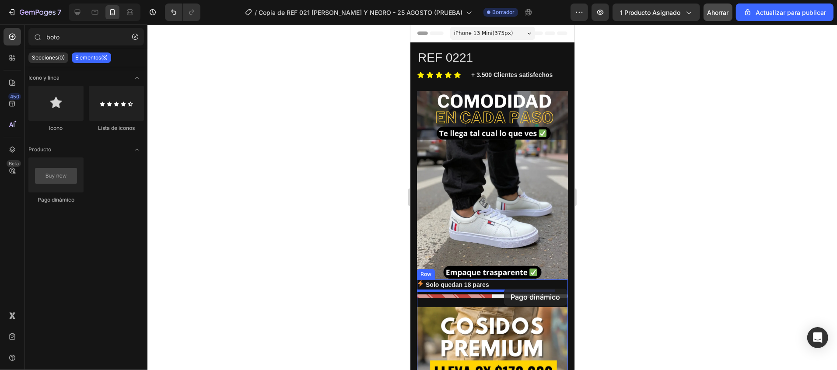
drag, startPoint x: 473, startPoint y: 199, endPoint x: 503, endPoint y: 288, distance: 94.7
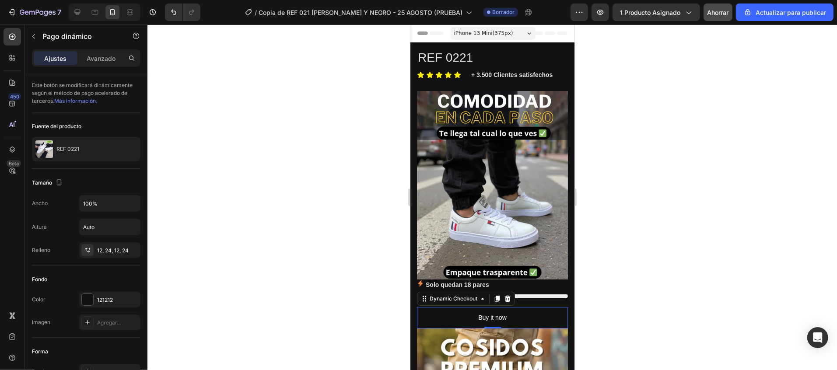
scroll to position [87, 0]
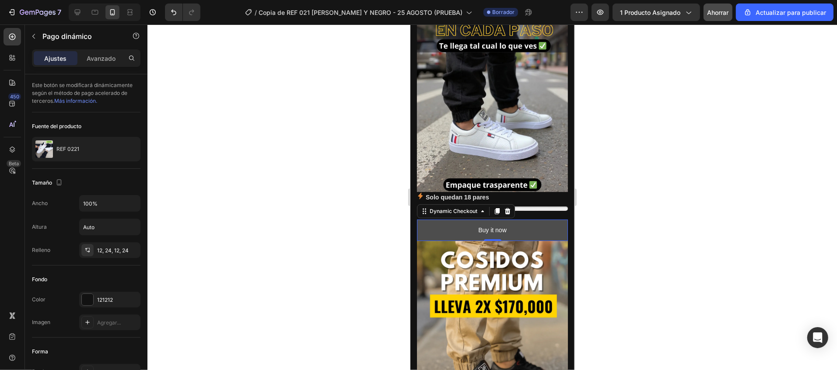
click at [530, 219] on button "Buy it now" at bounding box center [491, 229] width 151 height 21
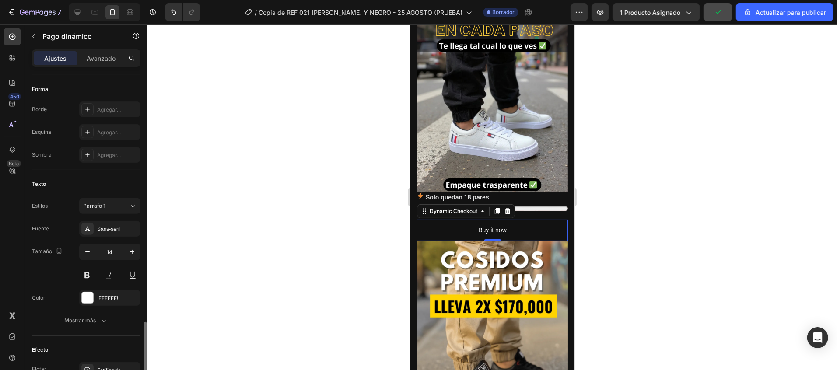
scroll to position [344, 0]
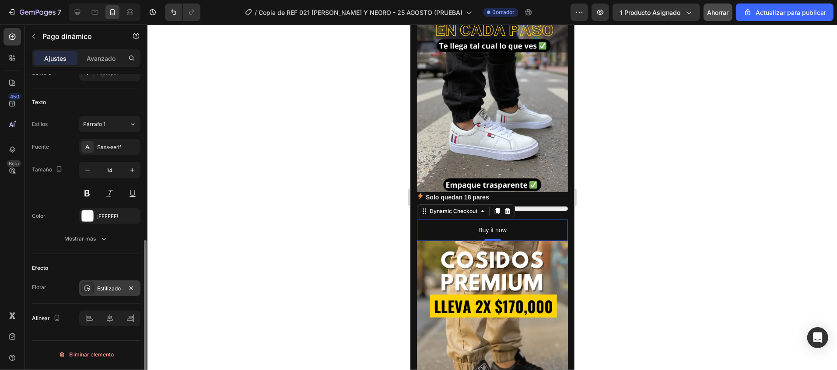
click at [108, 292] on font "Estilizado" at bounding box center [109, 288] width 24 height 7
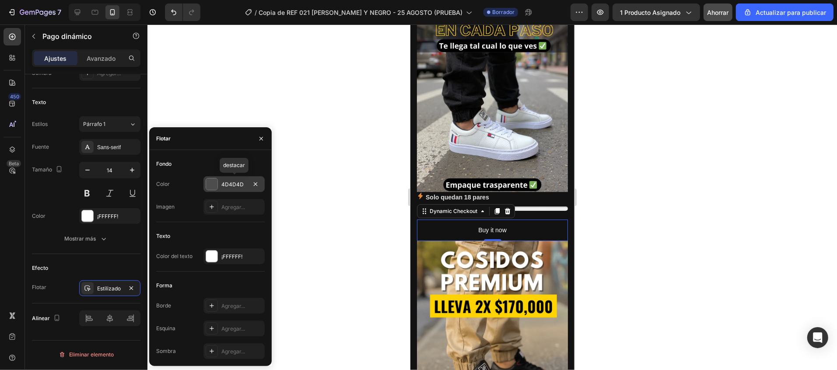
click at [211, 187] on div at bounding box center [211, 183] width 11 height 11
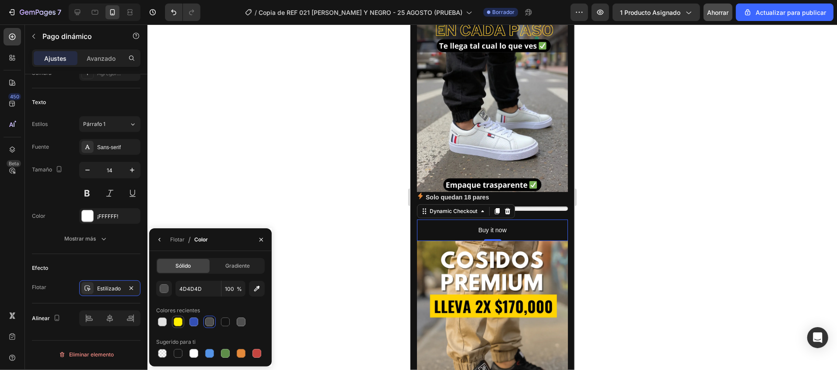
click at [175, 322] on div at bounding box center [178, 321] width 9 height 9
type input "FFEE00"
click at [177, 236] on font "Flotar" at bounding box center [177, 239] width 14 height 7
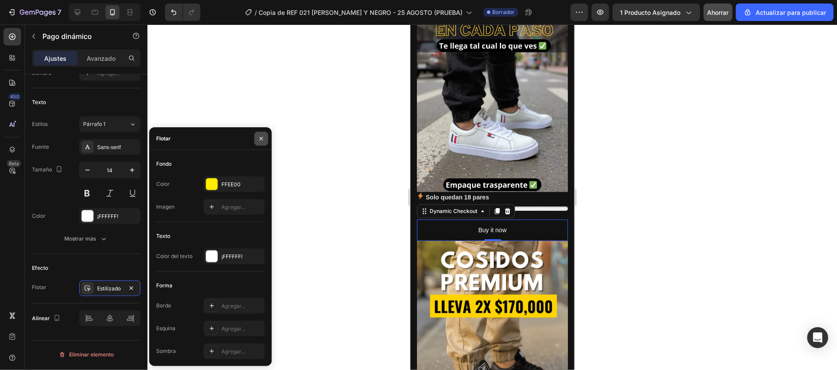
click at [261, 134] on button "button" at bounding box center [261, 139] width 14 height 14
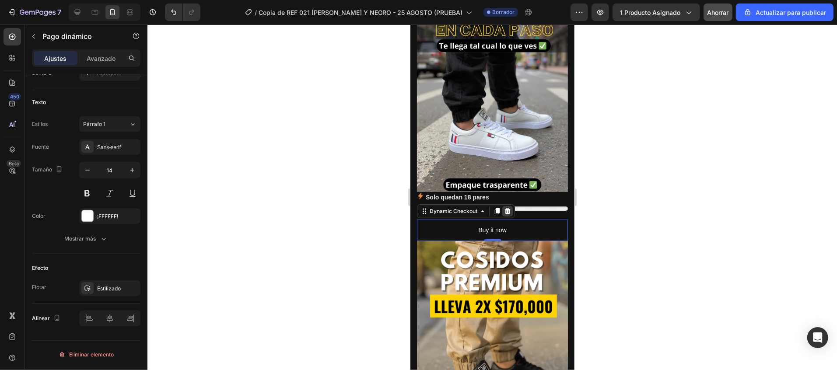
click at [509, 207] on icon at bounding box center [506, 210] width 7 height 7
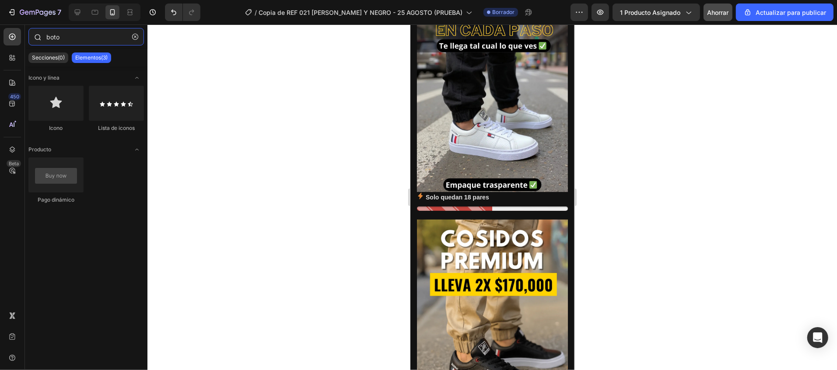
click at [87, 39] on input "boto" at bounding box center [85, 36] width 115 height 17
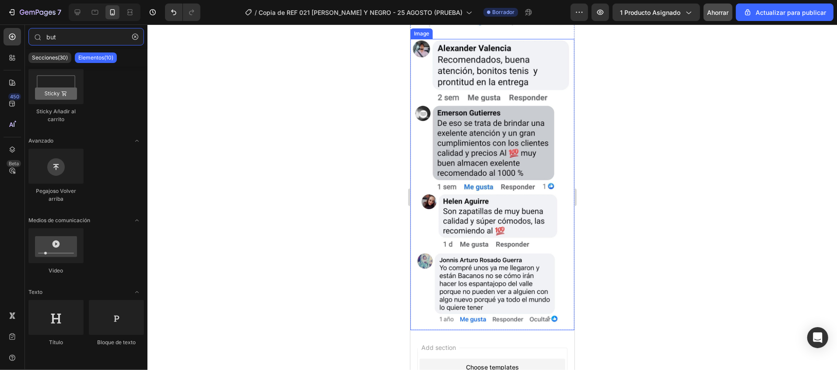
scroll to position [1429, 0]
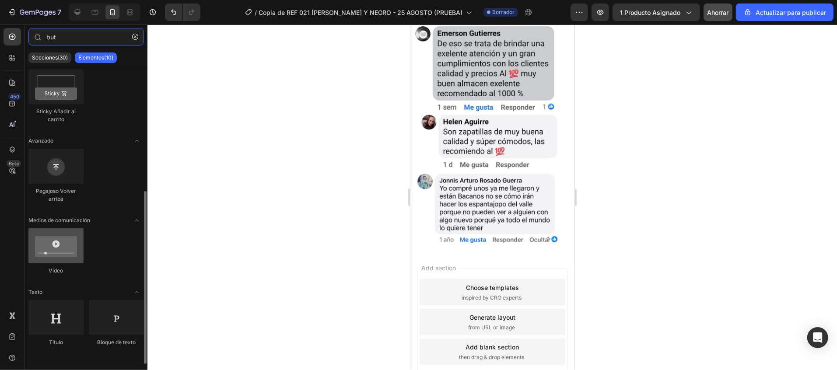
type input "but"
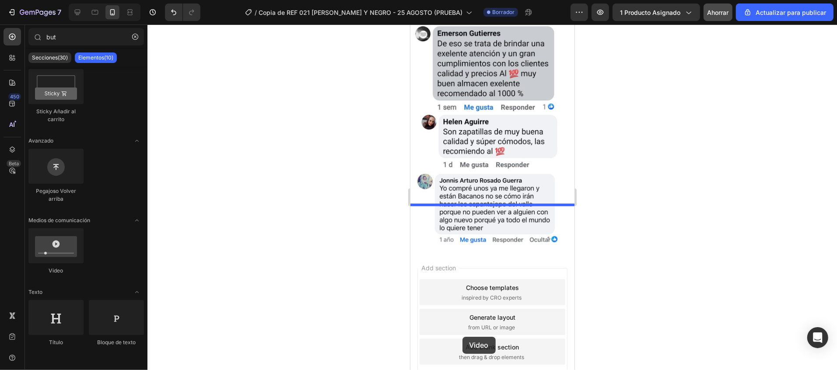
drag, startPoint x: 478, startPoint y: 272, endPoint x: 462, endPoint y: 336, distance: 65.8
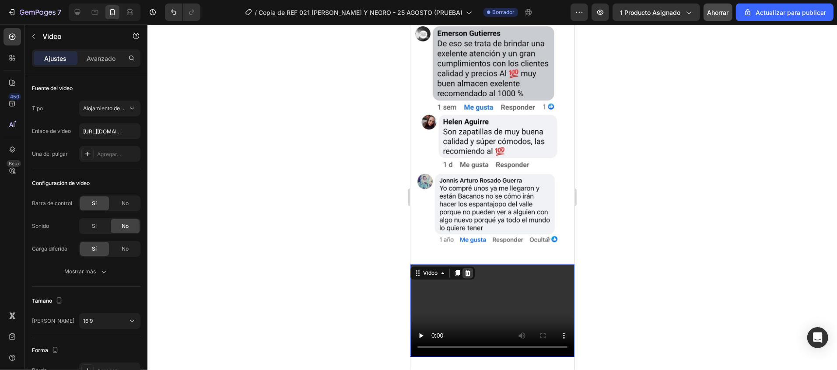
click at [468, 270] on icon at bounding box center [467, 273] width 6 height 6
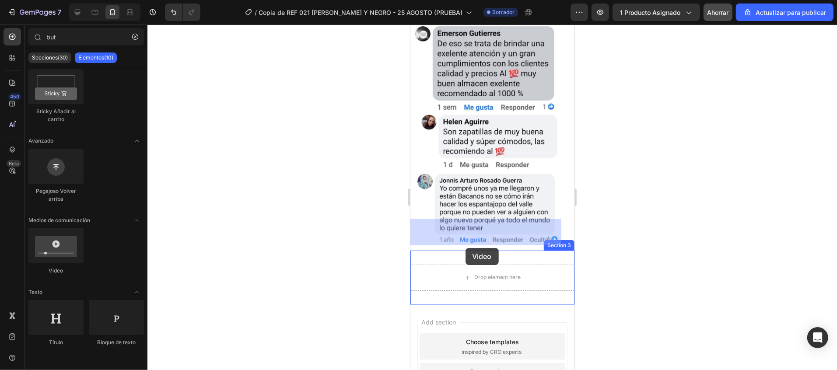
drag, startPoint x: 487, startPoint y: 262, endPoint x: 465, endPoint y: 247, distance: 26.2
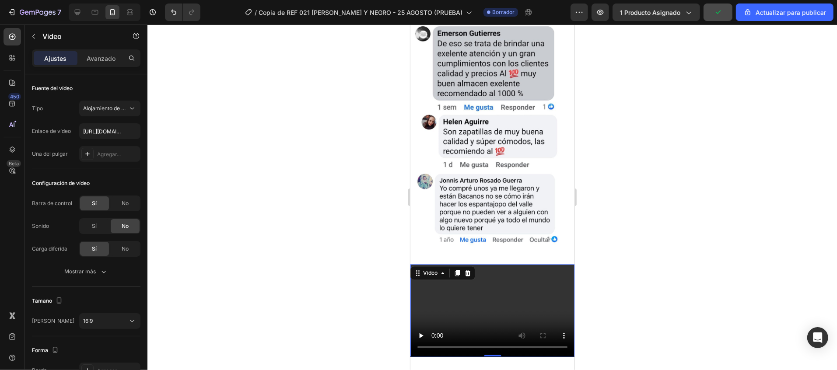
click at [453, 266] on video at bounding box center [492, 310] width 164 height 92
click at [109, 131] on input "[URL][DOMAIN_NAME]" at bounding box center [109, 131] width 61 height 16
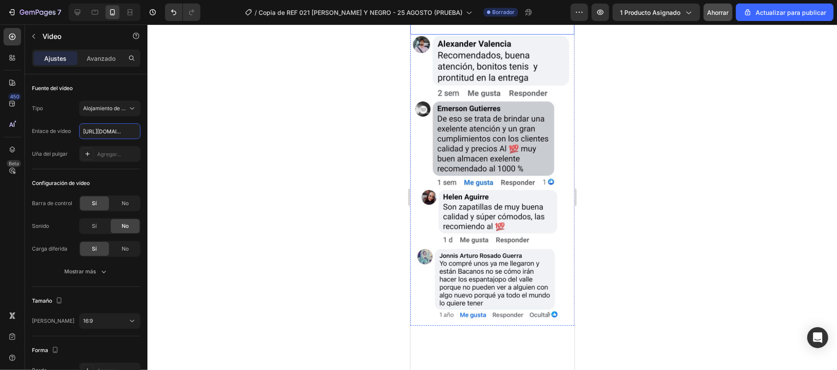
scroll to position [1442, 0]
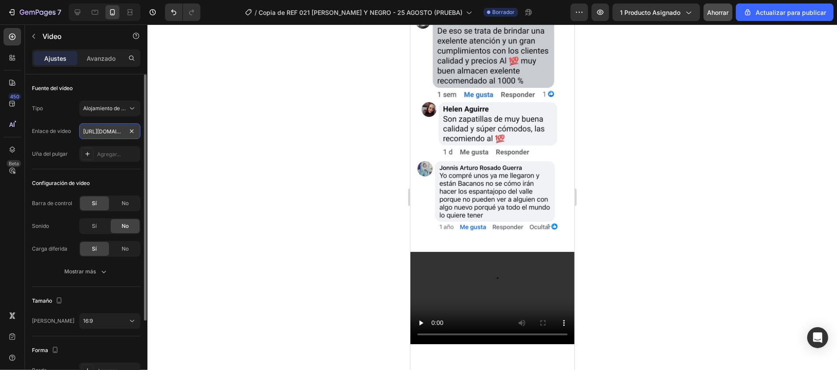
paste input "41f4339ffecd4b8d9c2034e895af1902"
type input "[URL][DOMAIN_NAME]"
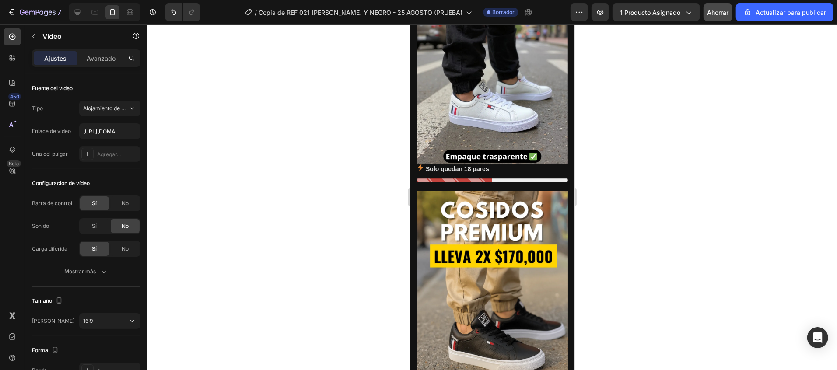
scroll to position [0, 0]
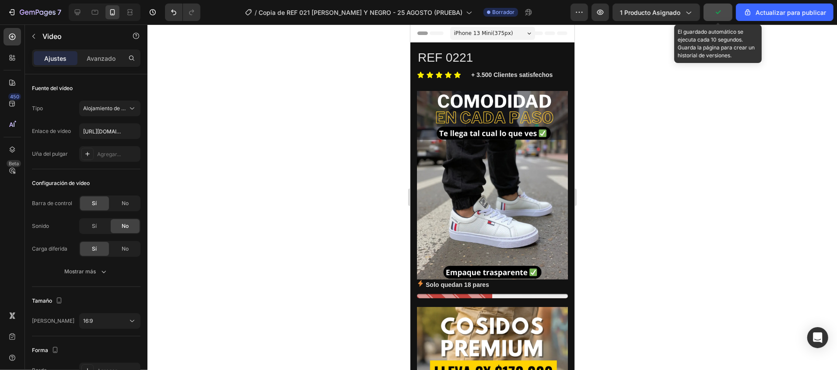
click at [715, 11] on icon "button" at bounding box center [717, 12] width 9 height 9
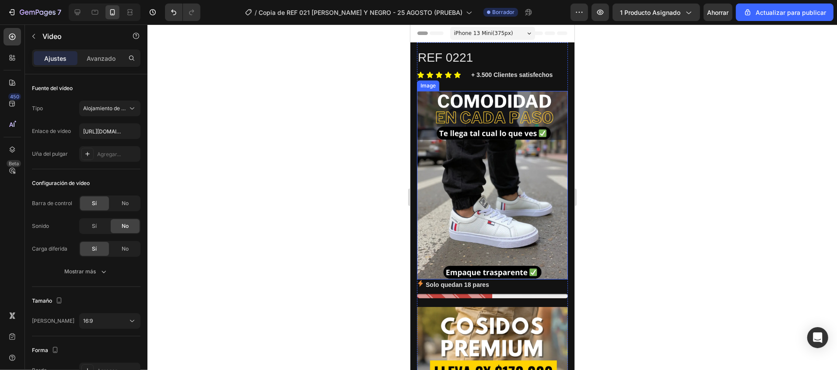
click at [458, 226] on img at bounding box center [491, 185] width 151 height 188
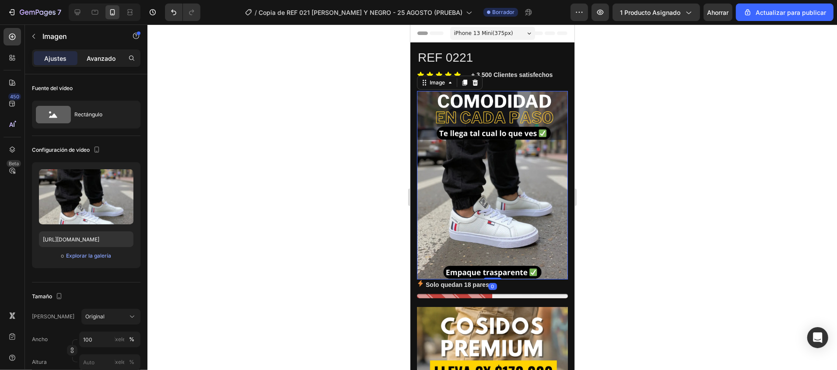
click at [96, 58] on font "Avanzado" at bounding box center [101, 58] width 29 height 7
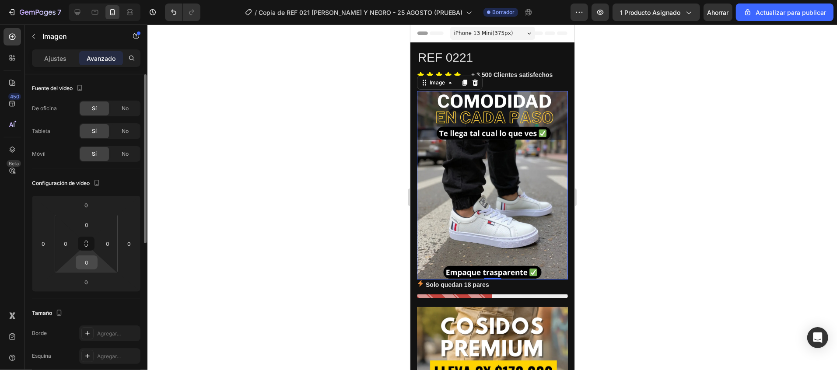
click at [88, 267] on input "0" at bounding box center [86, 262] width 17 height 13
type input "20"
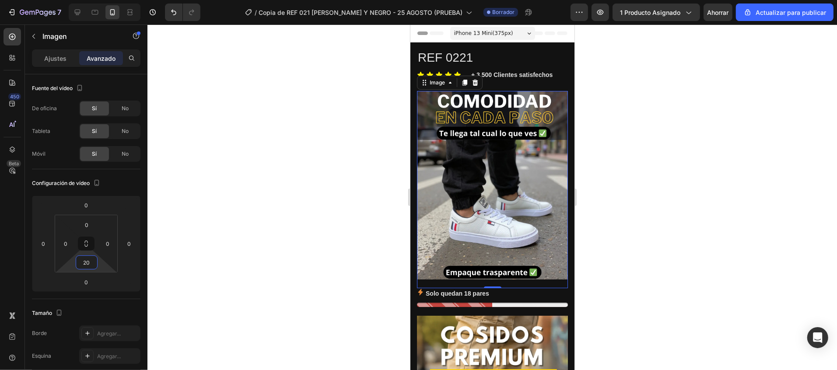
click at [700, 295] on div at bounding box center [491, 196] width 689 height 345
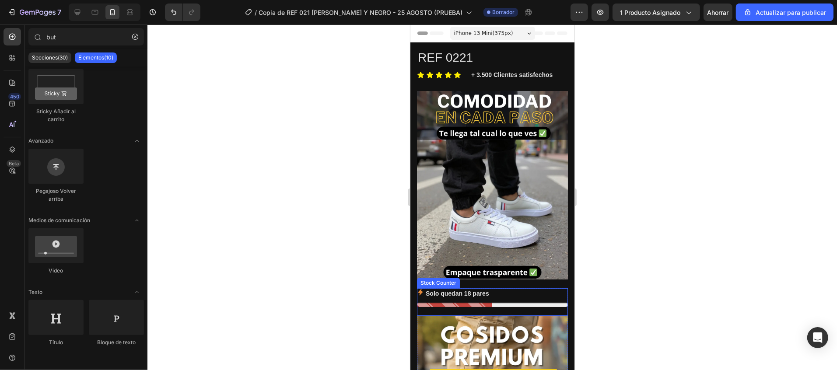
click at [530, 288] on div "Solo quedan 18 pares" at bounding box center [491, 293] width 151 height 11
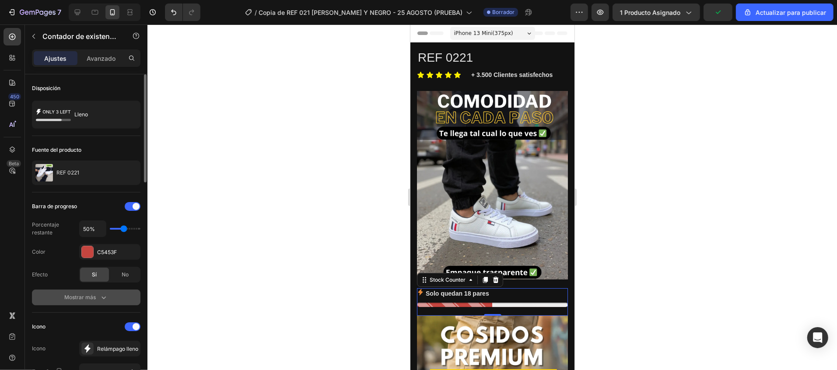
click at [82, 301] on font "Mostrar más" at bounding box center [79, 297] width 31 height 8
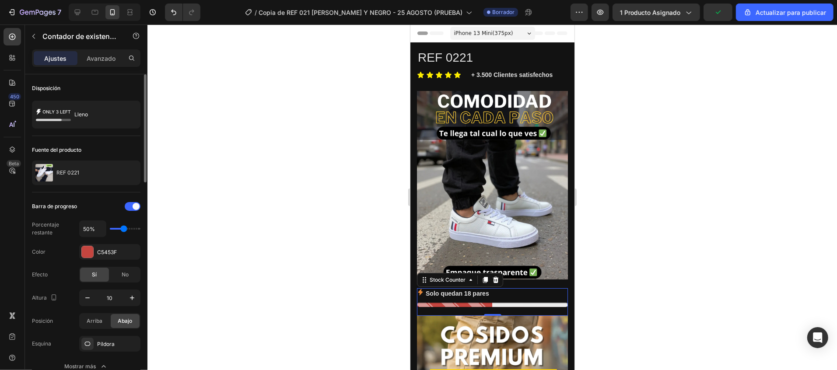
scroll to position [87, 0]
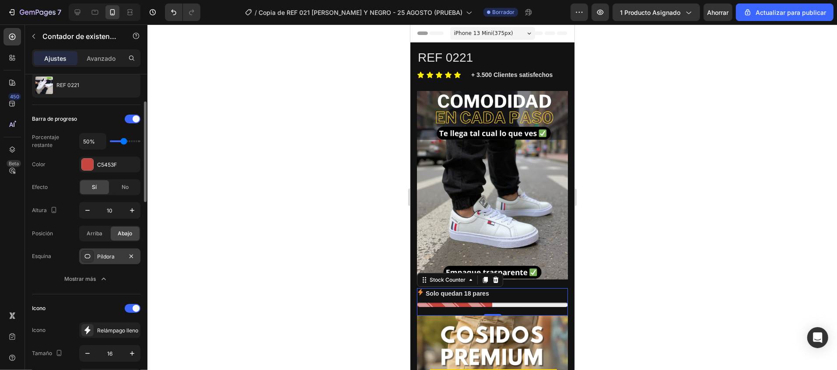
click at [89, 258] on icon at bounding box center [87, 256] width 7 height 7
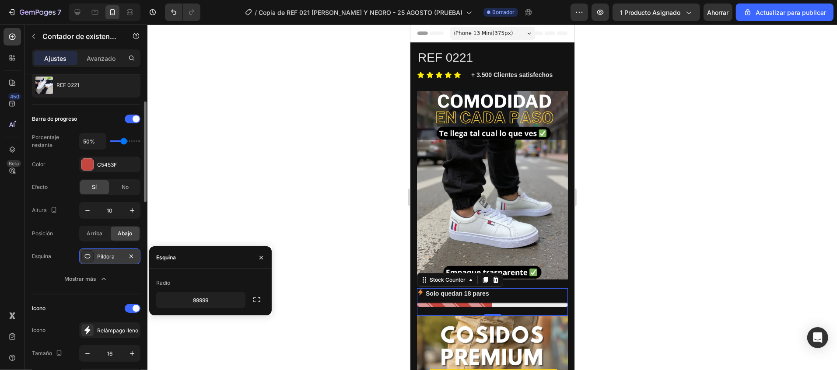
click at [106, 251] on div "Píldora" at bounding box center [109, 256] width 61 height 16
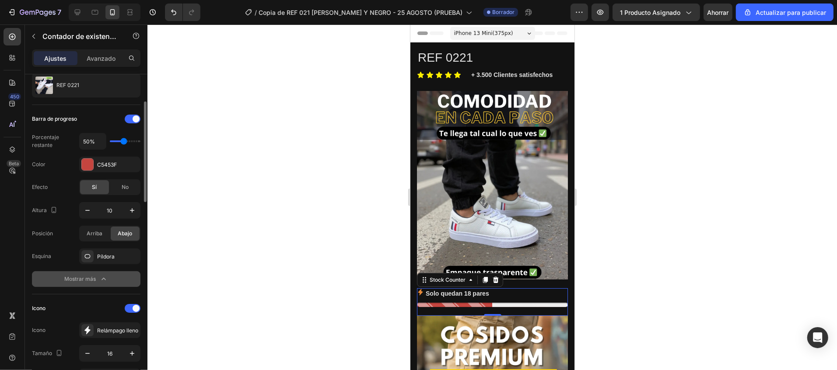
click at [104, 278] on icon "button" at bounding box center [103, 279] width 9 height 9
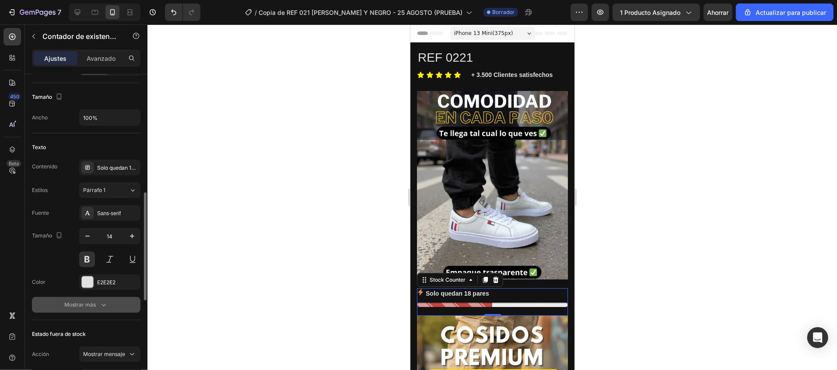
scroll to position [437, 0]
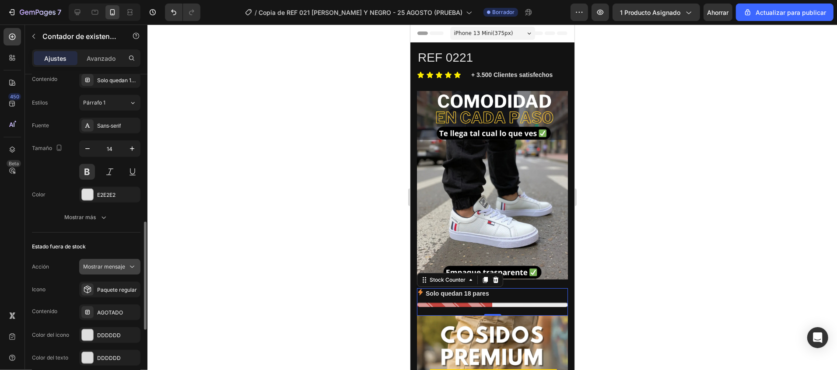
click at [117, 269] on font "Mostrar mensaje" at bounding box center [104, 266] width 42 height 7
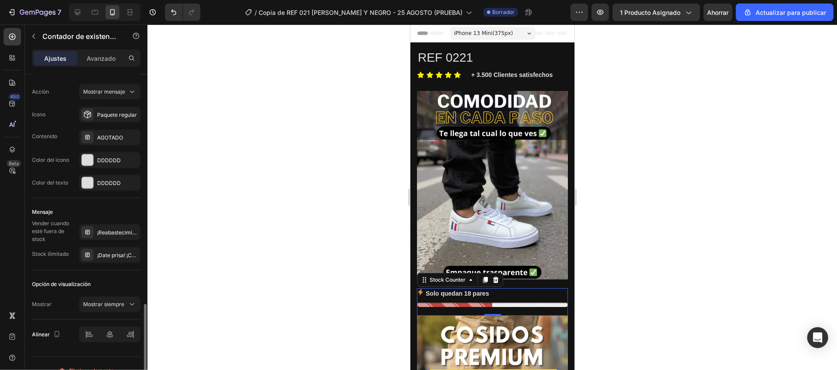
scroll to position [629, 0]
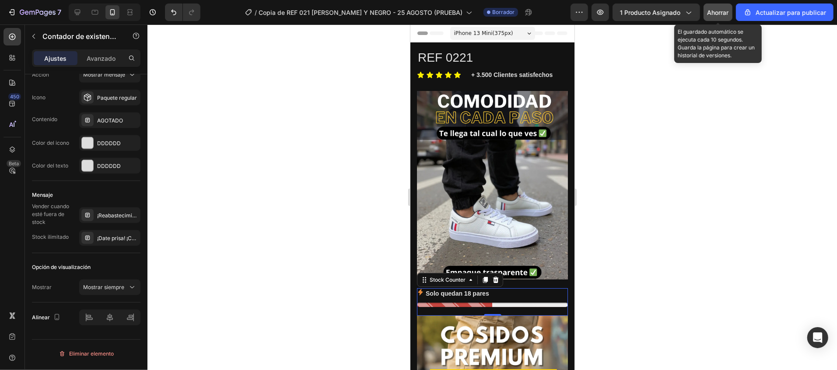
click at [717, 17] on button "Ahorrar" at bounding box center [717, 11] width 29 height 17
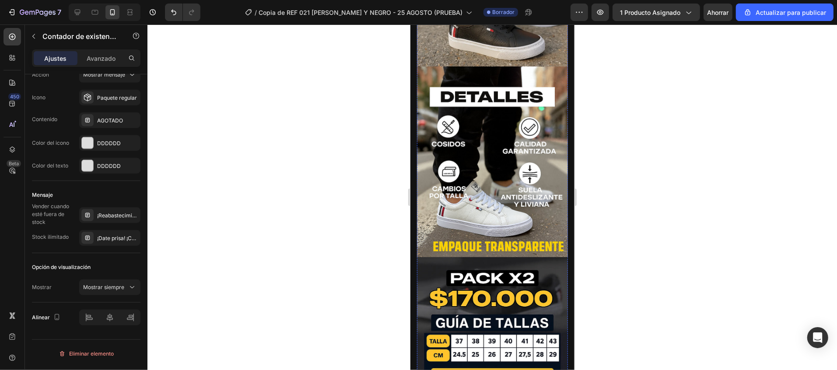
scroll to position [437, 0]
click at [464, 167] on img at bounding box center [491, 161] width 151 height 191
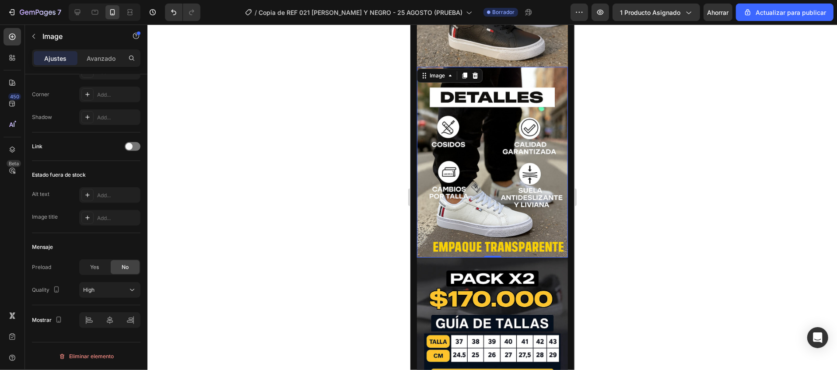
scroll to position [0, 0]
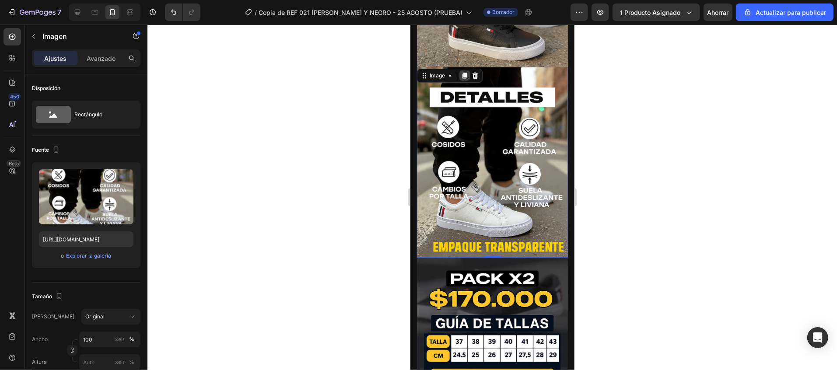
click at [463, 70] on div at bounding box center [464, 75] width 10 height 10
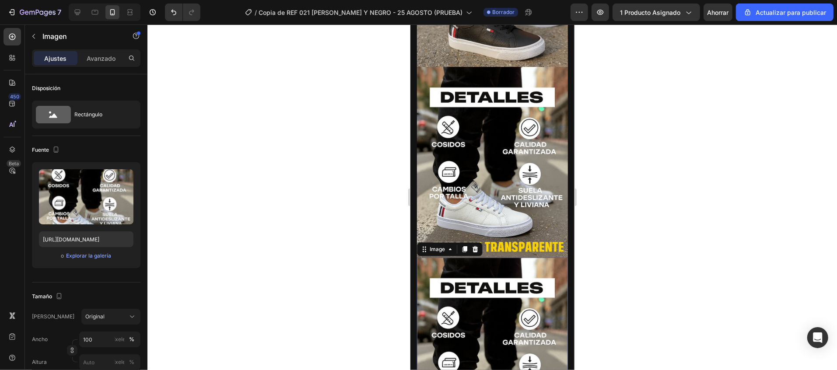
scroll to position [525, 0]
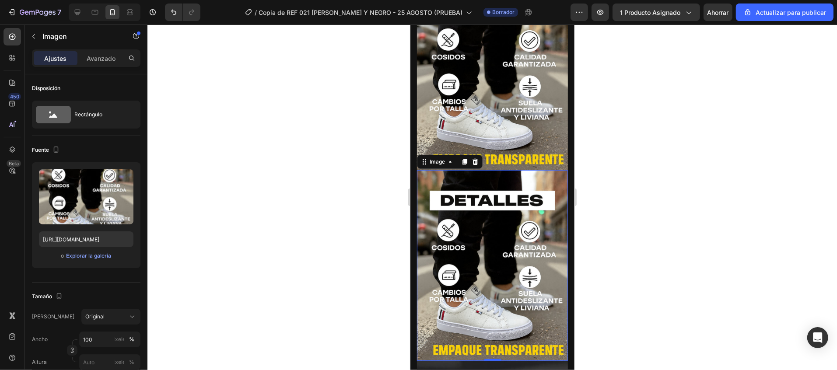
click at [496, 237] on img at bounding box center [491, 265] width 151 height 191
click at [103, 240] on input "[URL][DOMAIN_NAME]" at bounding box center [86, 239] width 94 height 16
paste input "iff_empaque_transparente.gif?v=1754676987"
type input "[URL][DOMAIN_NAME]"
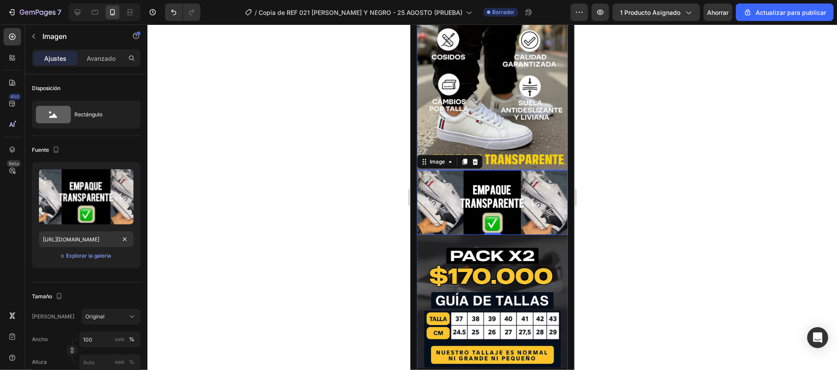
click at [528, 88] on img at bounding box center [491, 74] width 151 height 191
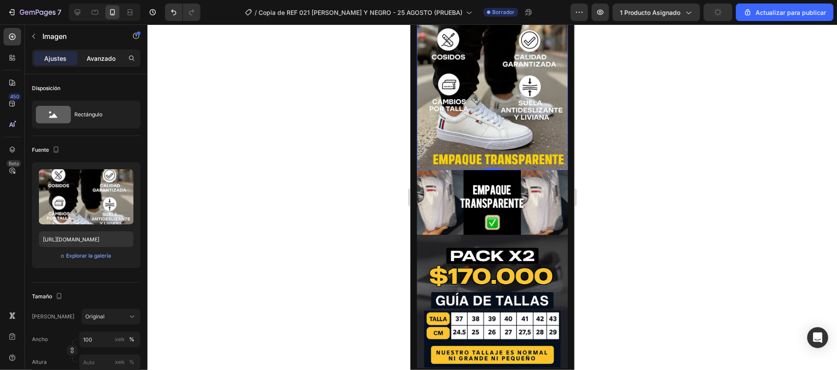
click at [91, 58] on font "Avanzado" at bounding box center [101, 58] width 29 height 7
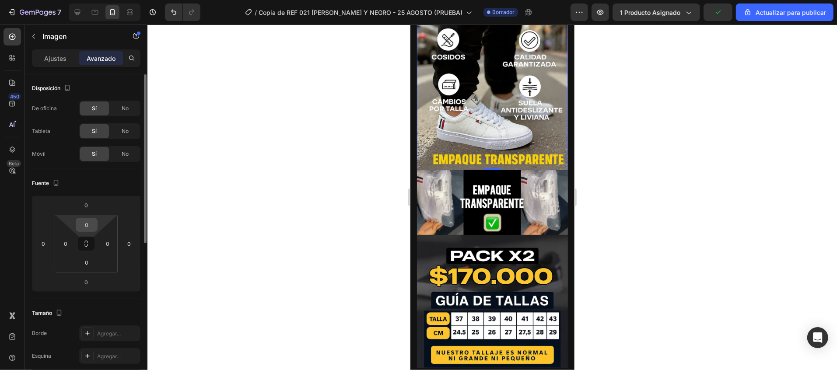
click at [86, 228] on input "0" at bounding box center [86, 224] width 17 height 13
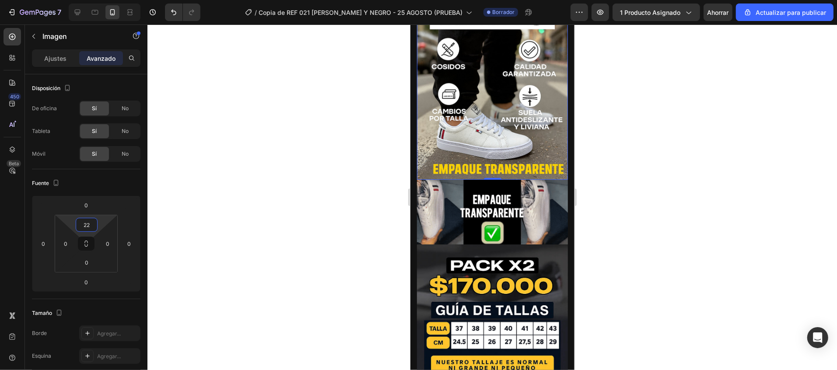
type input "2"
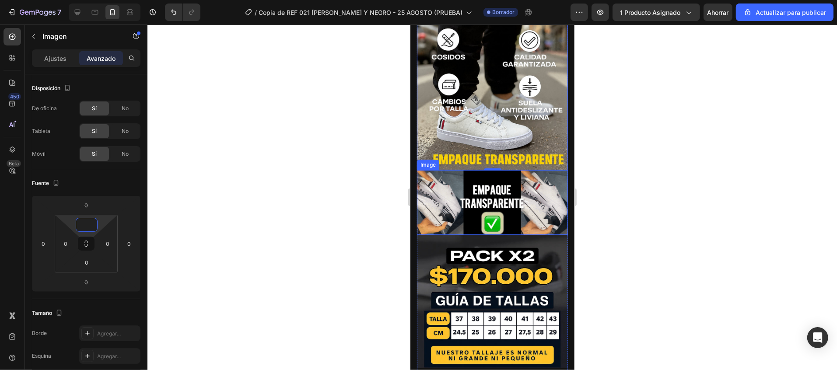
click at [517, 170] on img at bounding box center [491, 202] width 151 height 65
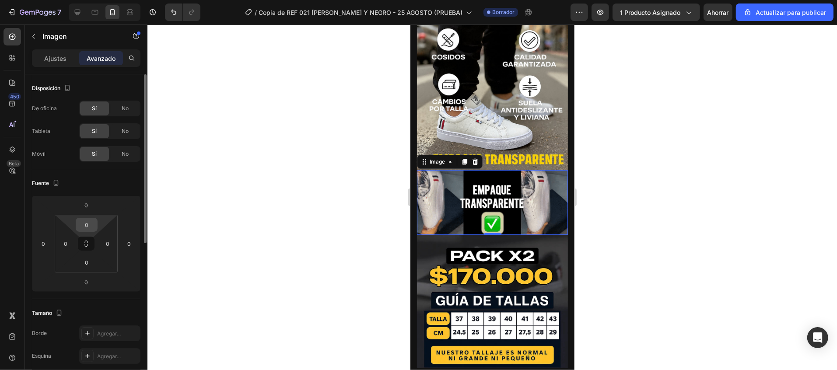
click at [86, 228] on input "0" at bounding box center [86, 224] width 17 height 13
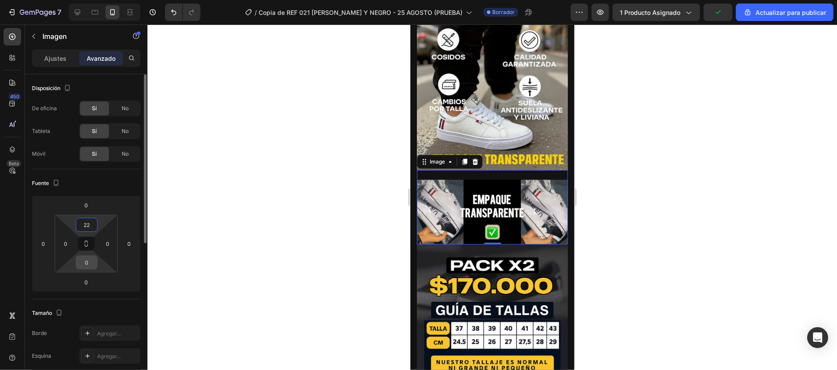
type input "22"
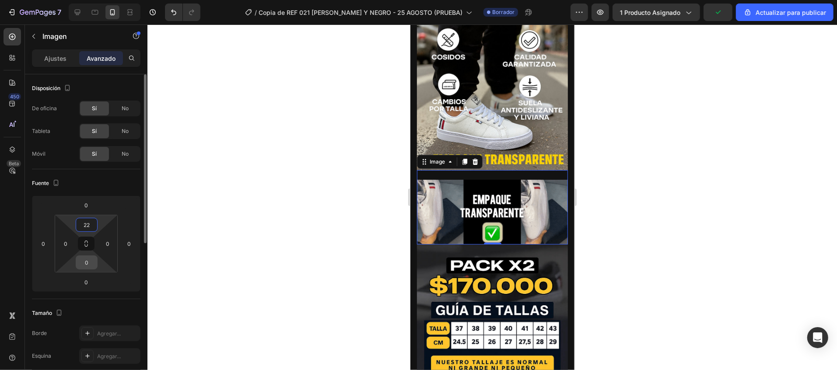
click at [87, 263] on input "0" at bounding box center [86, 262] width 17 height 13
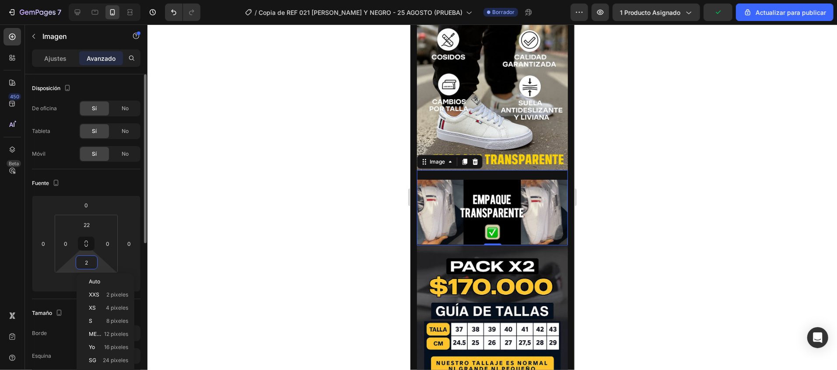
type input "22"
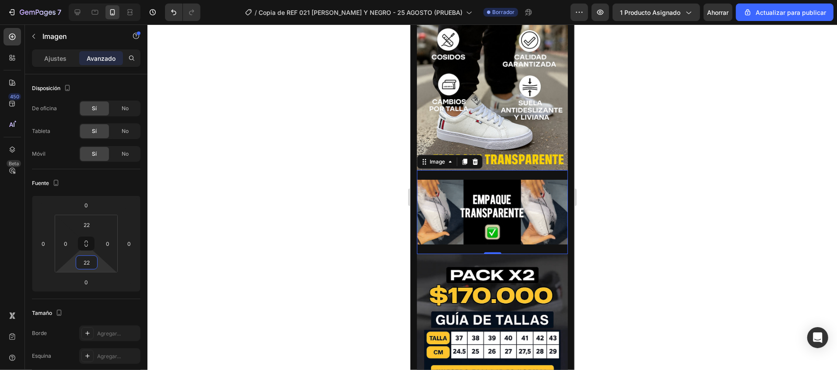
click at [711, 236] on div at bounding box center [491, 196] width 689 height 345
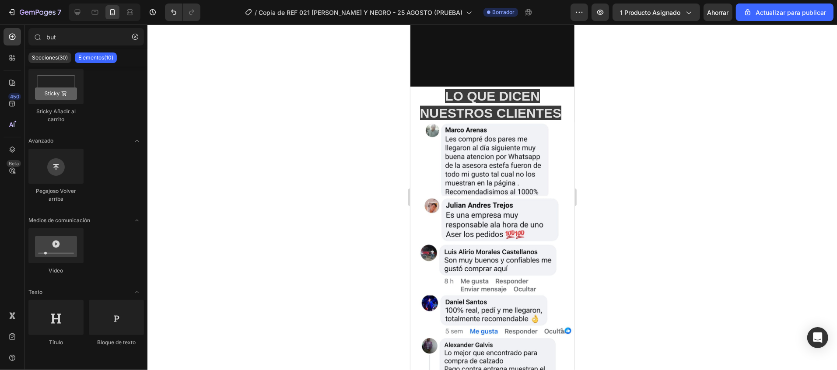
scroll to position [1629, 0]
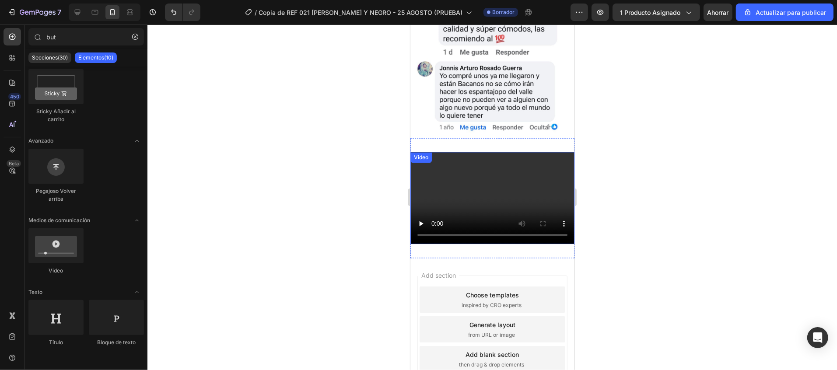
click at [547, 152] on video at bounding box center [492, 198] width 164 height 92
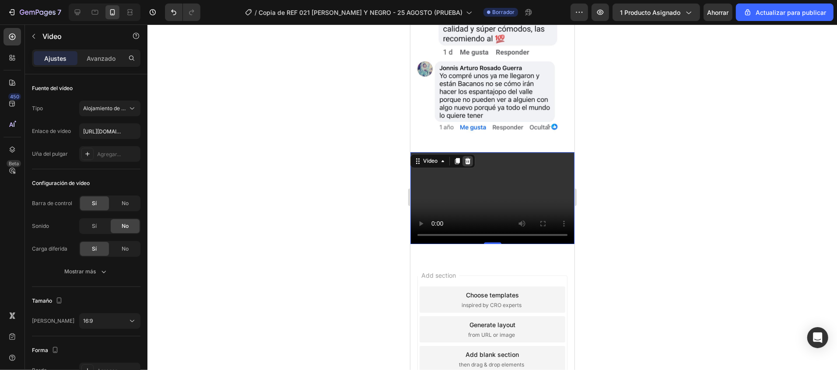
click at [464, 157] on icon at bounding box center [467, 160] width 7 height 7
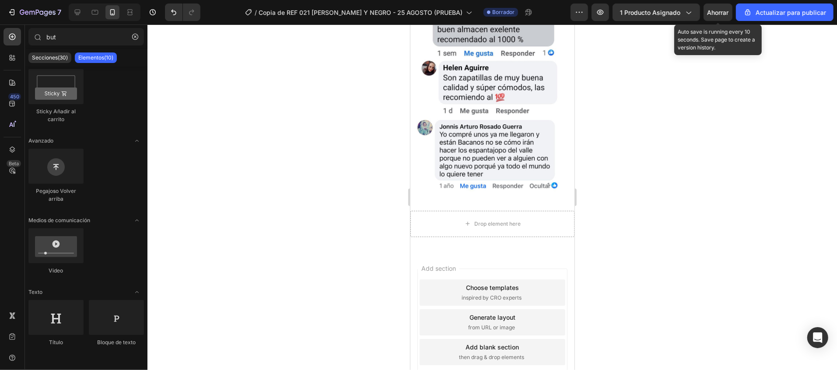
click at [709, 9] on font "Ahorrar" at bounding box center [717, 12] width 21 height 7
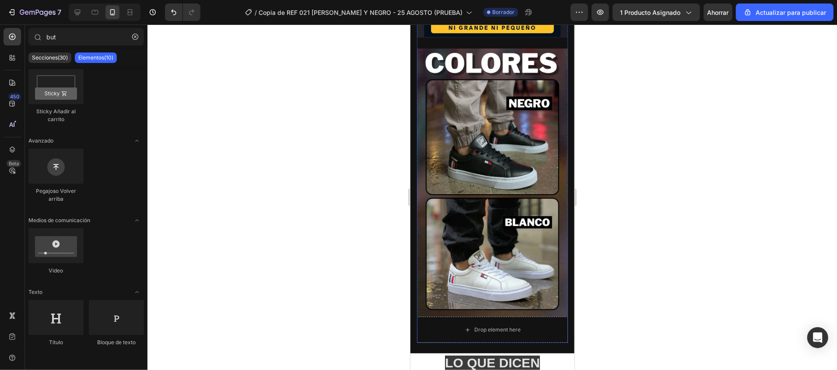
scroll to position [962, 0]
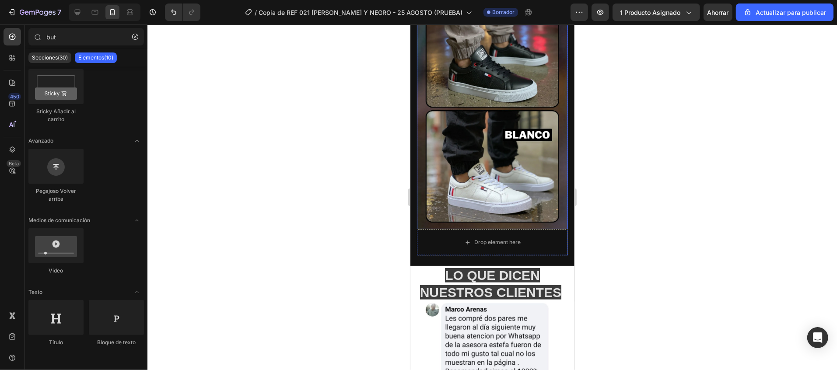
click at [449, 97] on img at bounding box center [491, 95] width 151 height 268
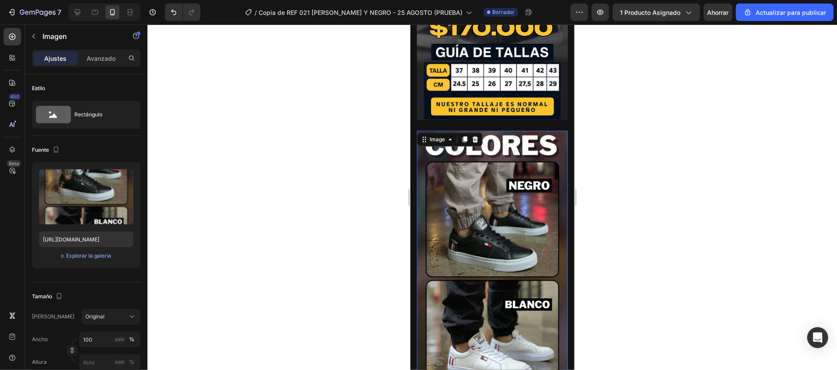
scroll to position [787, 0]
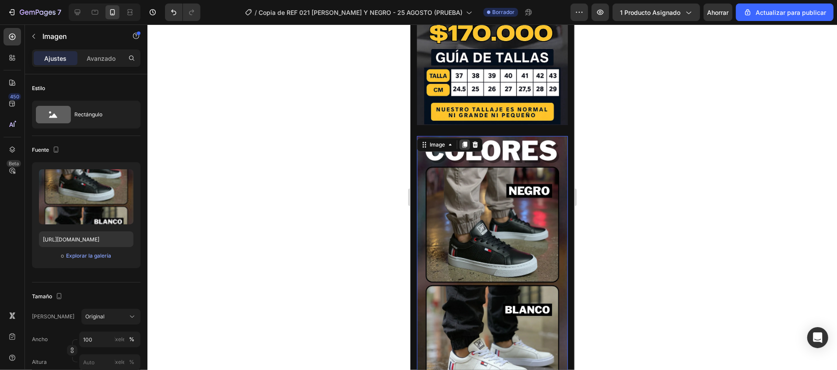
click at [467, 141] on icon at bounding box center [463, 144] width 7 height 7
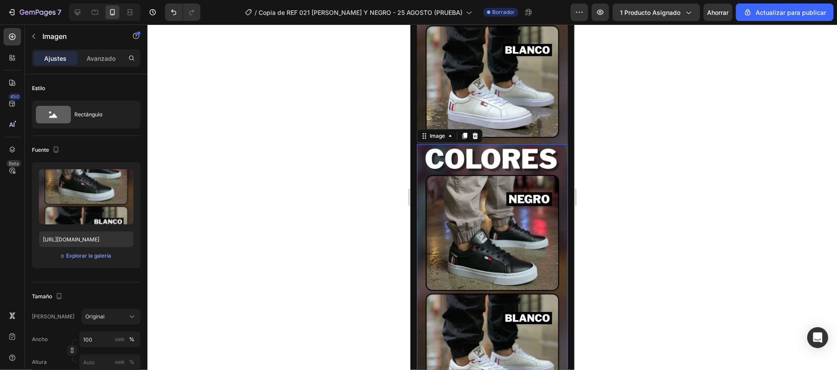
scroll to position [1047, 0]
click at [63, 239] on input "[URL][DOMAIN_NAME]" at bounding box center [86, 239] width 94 height 16
paste input "2d79a12a-e4d7-43d0-bf91-1ac987d7505c.webp?v=1756326115"
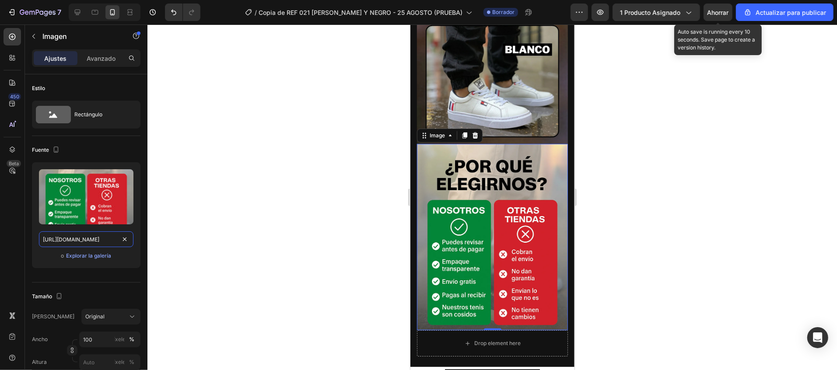
type input "[URL][DOMAIN_NAME]"
click at [718, 9] on font "Ahorrar" at bounding box center [717, 12] width 21 height 7
